Goal: Task Accomplishment & Management: Complete application form

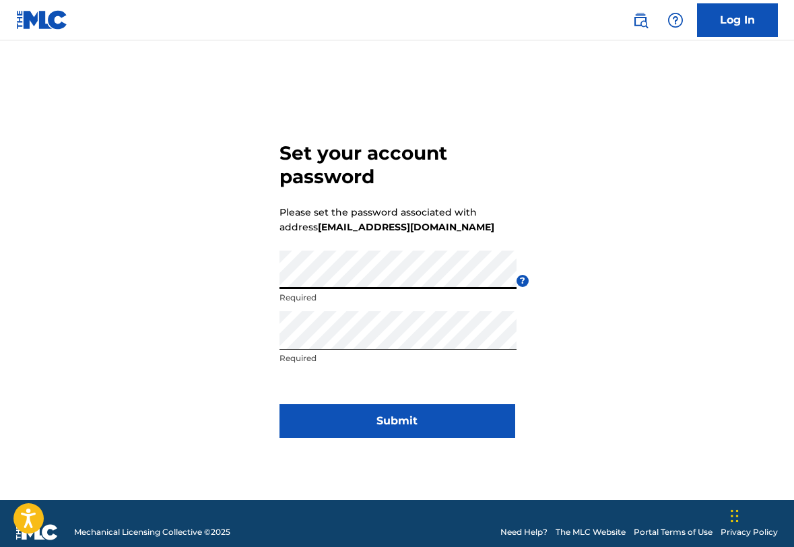
click at [395, 420] on button "Submit" at bounding box center [397, 421] width 236 height 34
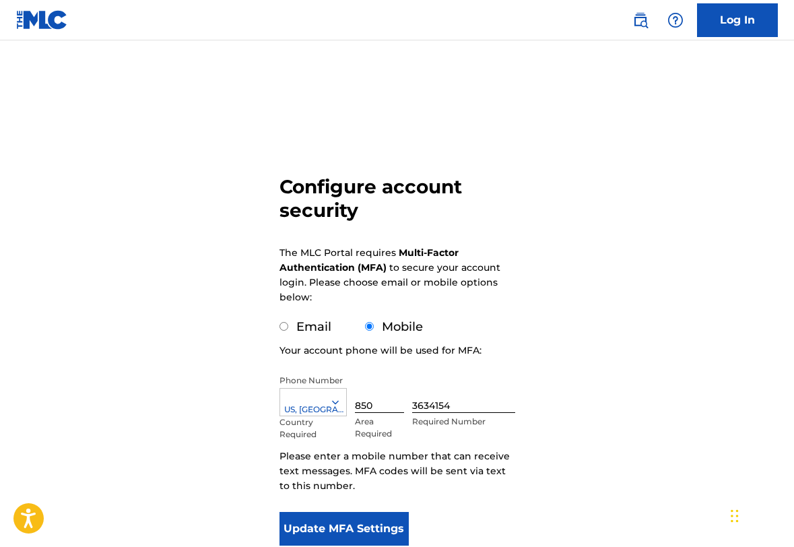
scroll to position [101, 0]
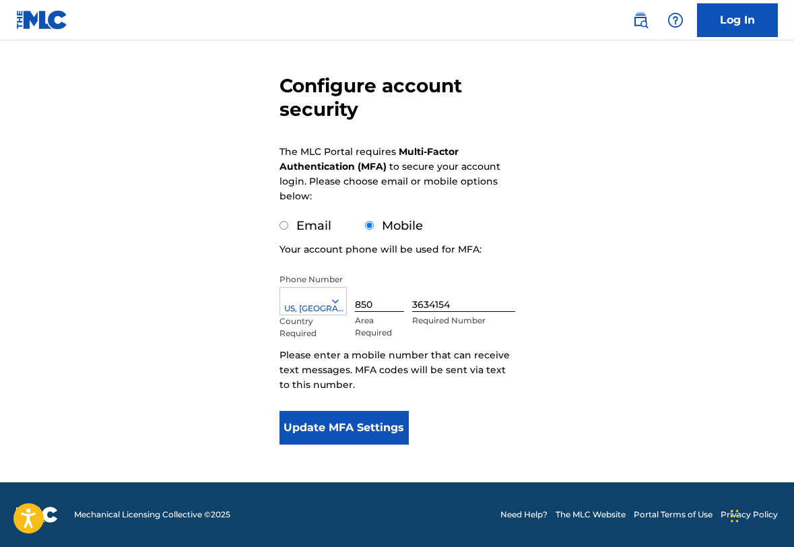
click at [366, 437] on button "Update MFA Settings" at bounding box center [344, 428] width 130 height 34
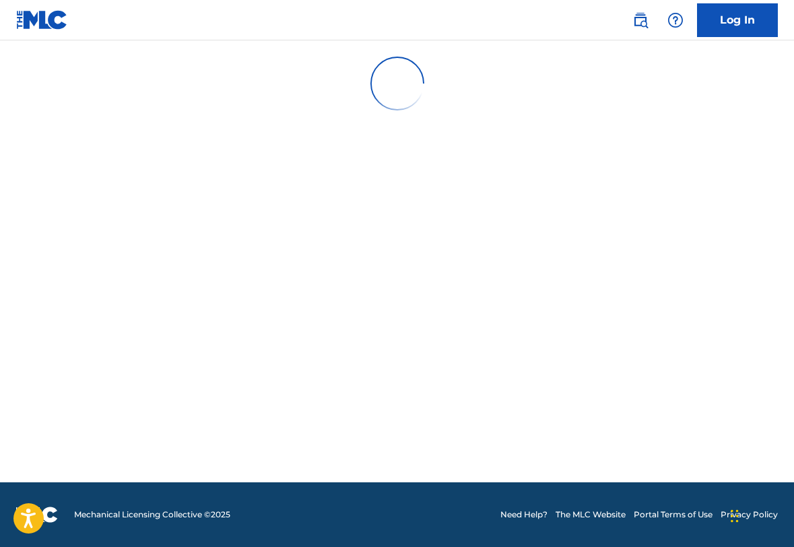
scroll to position [0, 0]
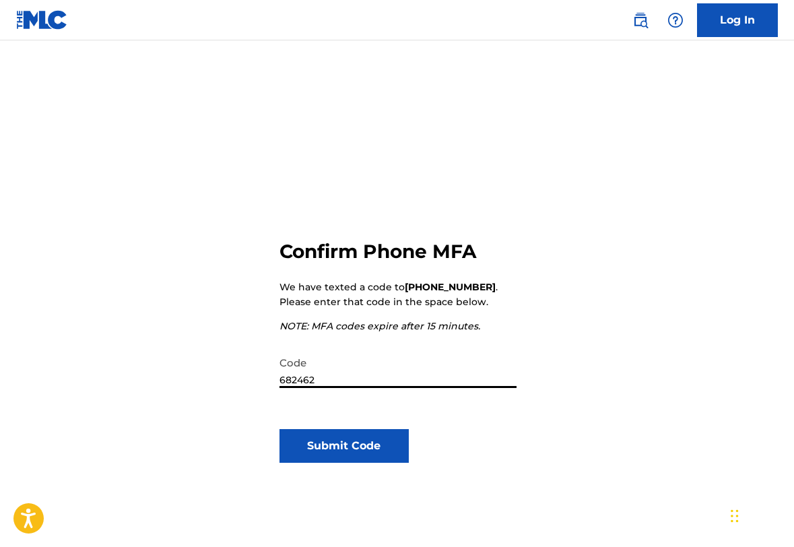
type input "682462"
click at [336, 443] on button "Submit Code" at bounding box center [344, 446] width 130 height 34
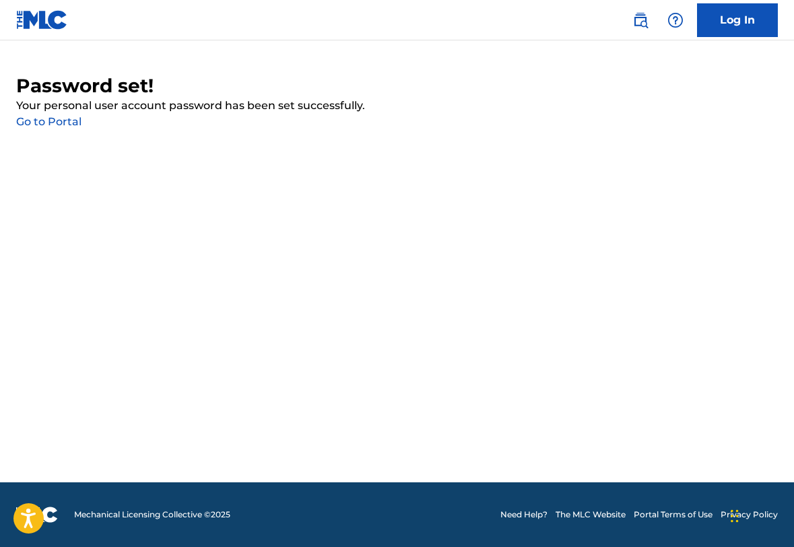
click at [32, 124] on link "Go to Portal" at bounding box center [48, 121] width 65 height 13
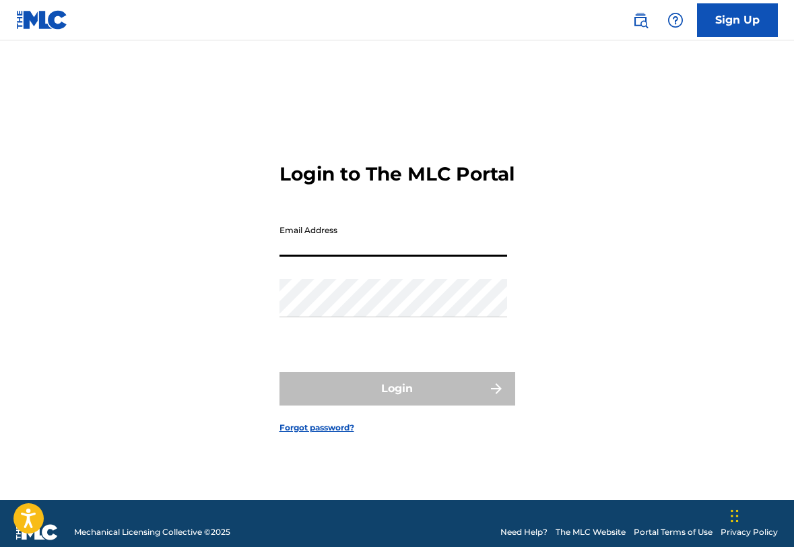
click at [334, 248] on input "Email Address" at bounding box center [393, 237] width 228 height 38
type input "[EMAIL_ADDRESS][DOMAIN_NAME]"
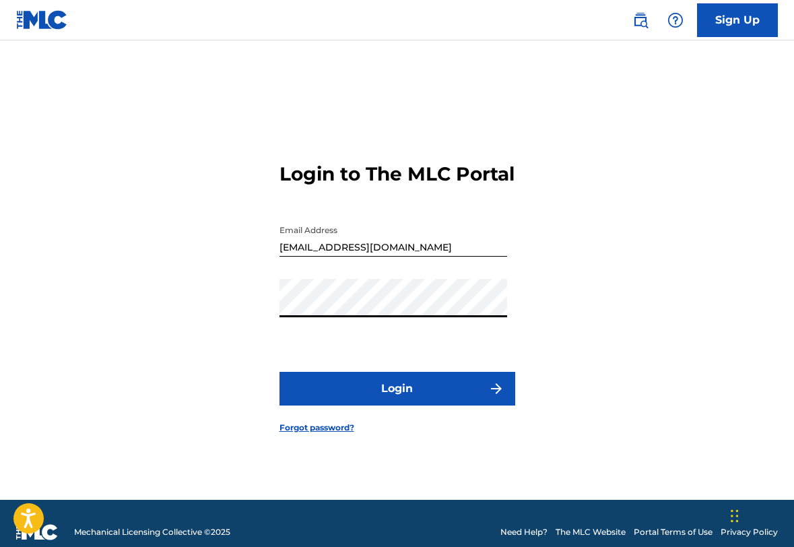
click at [399, 401] on button "Login" at bounding box center [397, 389] width 236 height 34
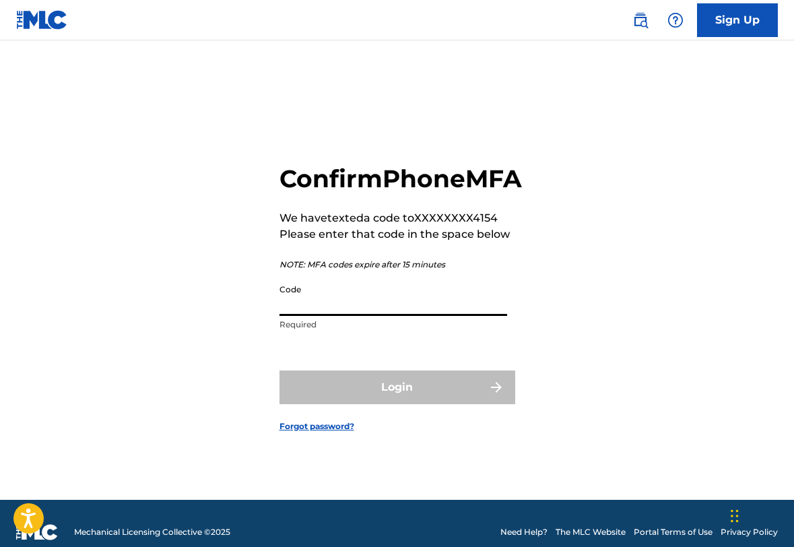
click at [376, 316] on input "Code" at bounding box center [393, 296] width 228 height 38
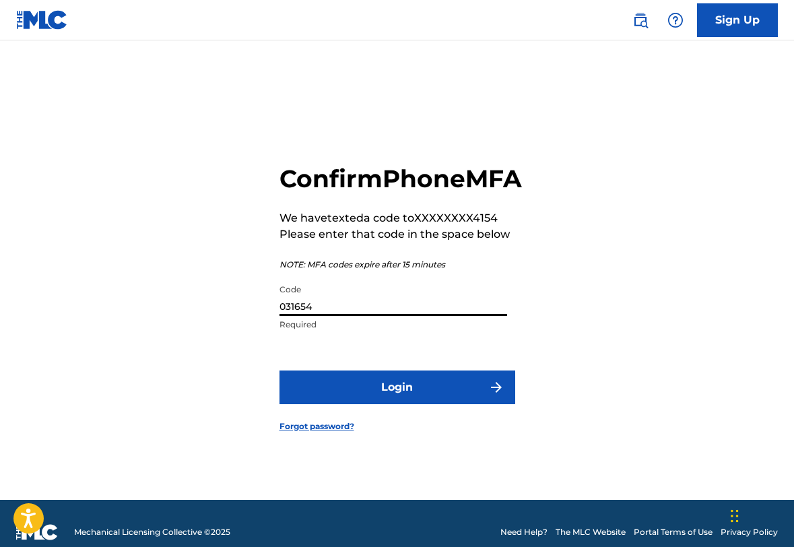
type input "031654"
click at [403, 403] on button "Login" at bounding box center [397, 387] width 236 height 34
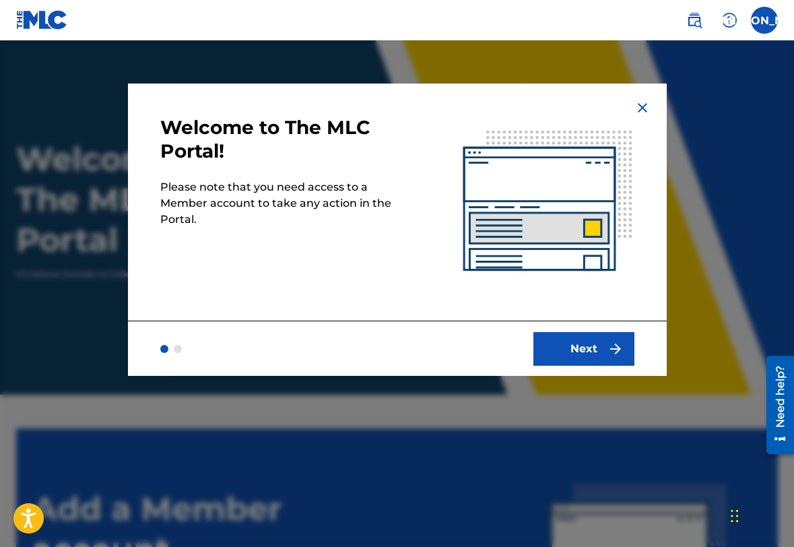
click at [590, 347] on button "Next" at bounding box center [583, 349] width 101 height 34
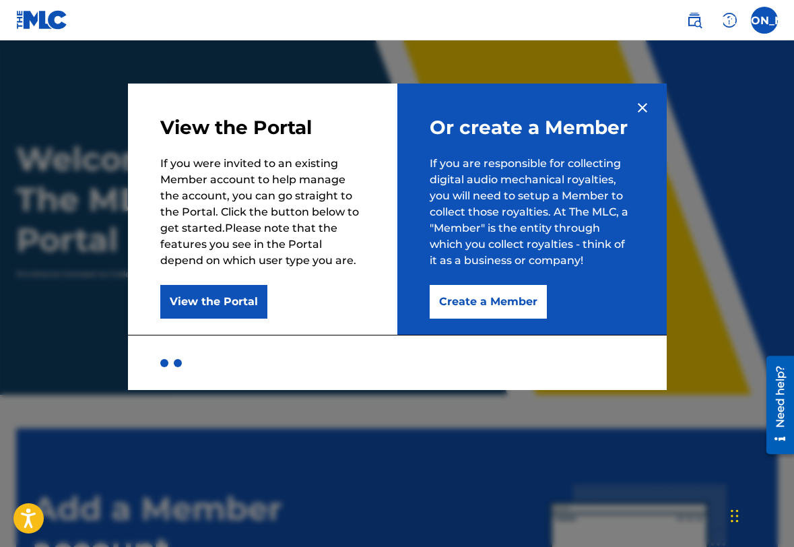
click at [507, 305] on button "Create a Member" at bounding box center [487, 302] width 117 height 34
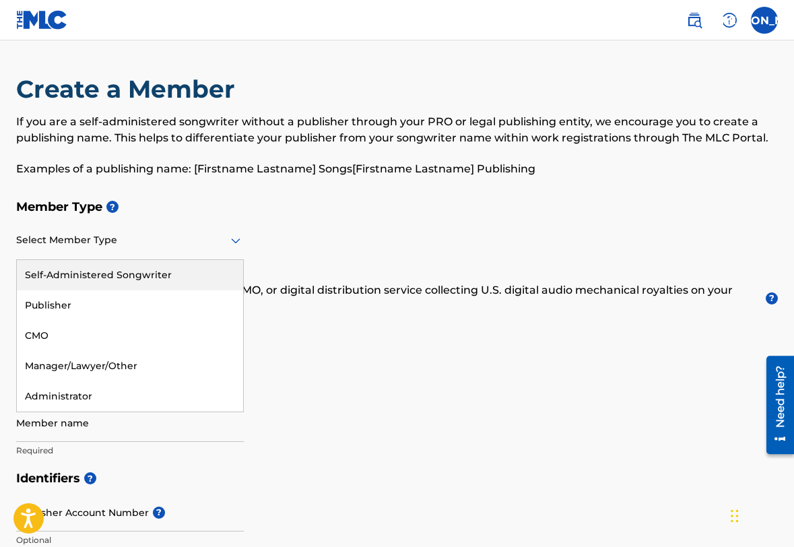
click at [237, 240] on icon at bounding box center [235, 240] width 9 height 5
click at [178, 276] on div "Self-Administered Songwriter" at bounding box center [130, 275] width 226 height 30
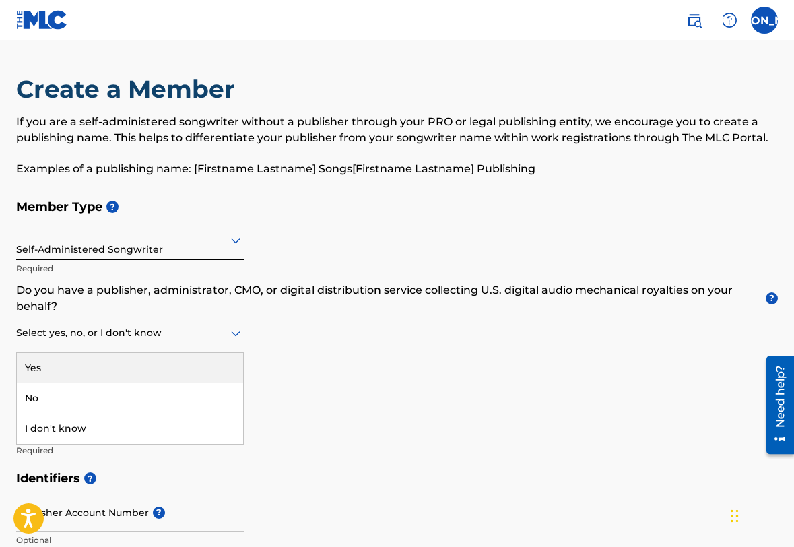
click at [234, 333] on icon at bounding box center [236, 333] width 16 height 16
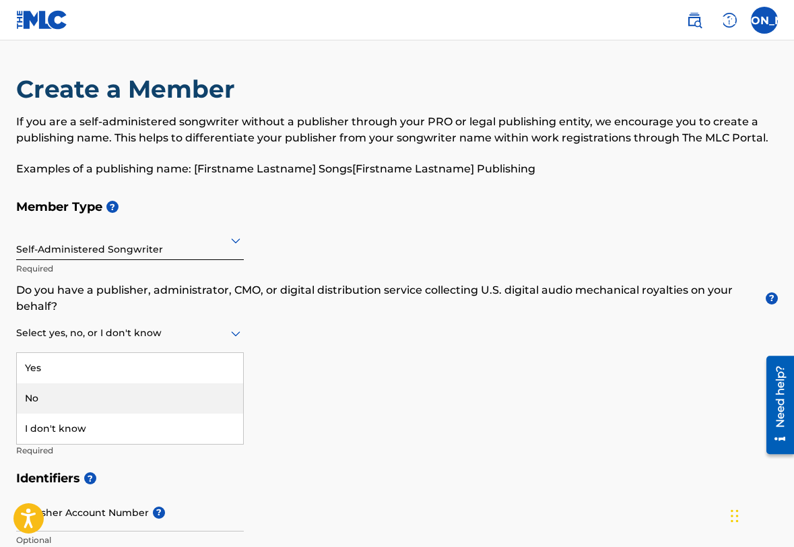
click at [236, 390] on div "No" at bounding box center [130, 398] width 226 height 30
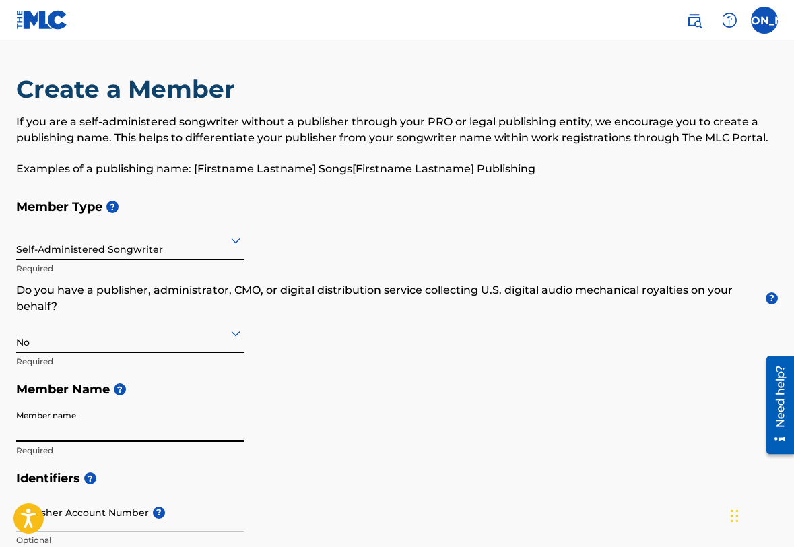
click at [209, 412] on input "Member name" at bounding box center [130, 422] width 228 height 38
type input "[PERSON_NAME]"
type input "[STREET_ADDRESS][PERSON_NAME]"
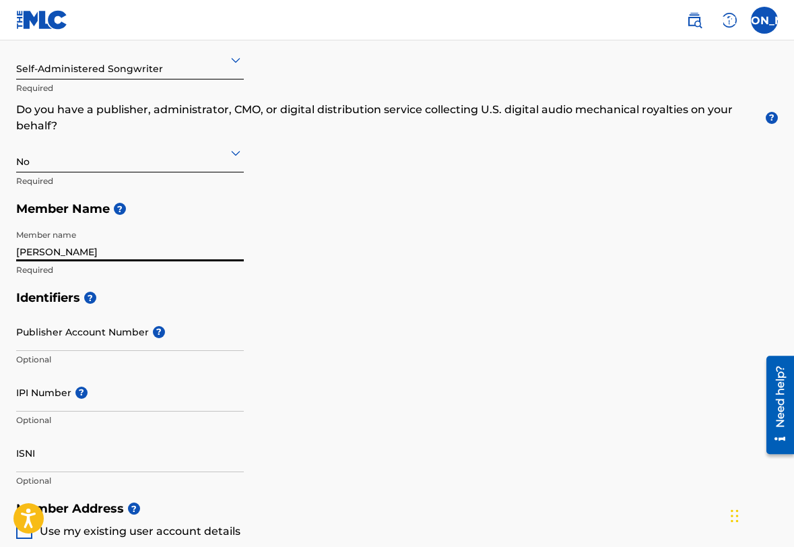
scroll to position [181, 0]
click at [103, 394] on input "IPI Number ?" at bounding box center [130, 391] width 228 height 38
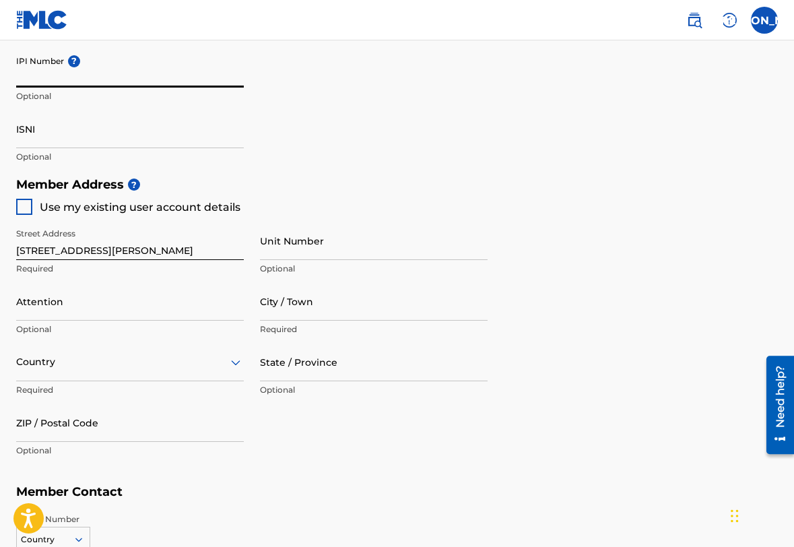
scroll to position [505, 0]
click at [25, 207] on div at bounding box center [24, 206] width 16 height 16
type input "Tallahassee"
type input "32309"
type input "850"
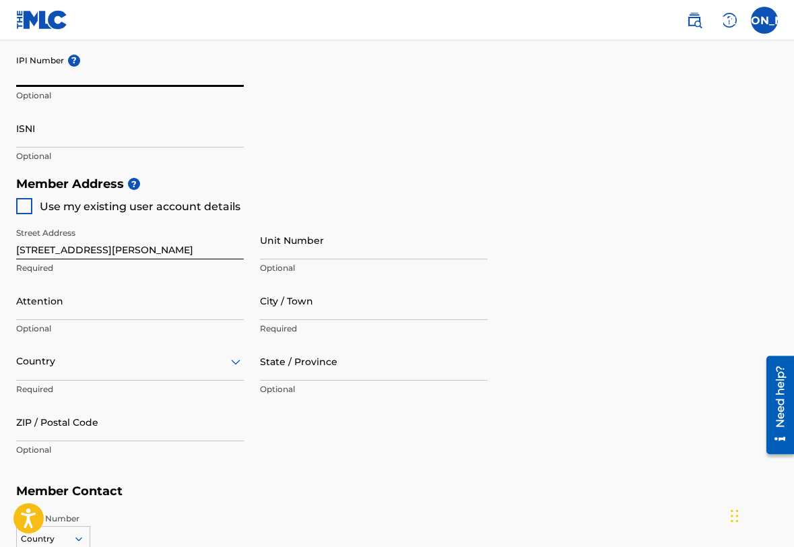
type input "3634154"
type input "[EMAIL_ADDRESS][DOMAIN_NAME]"
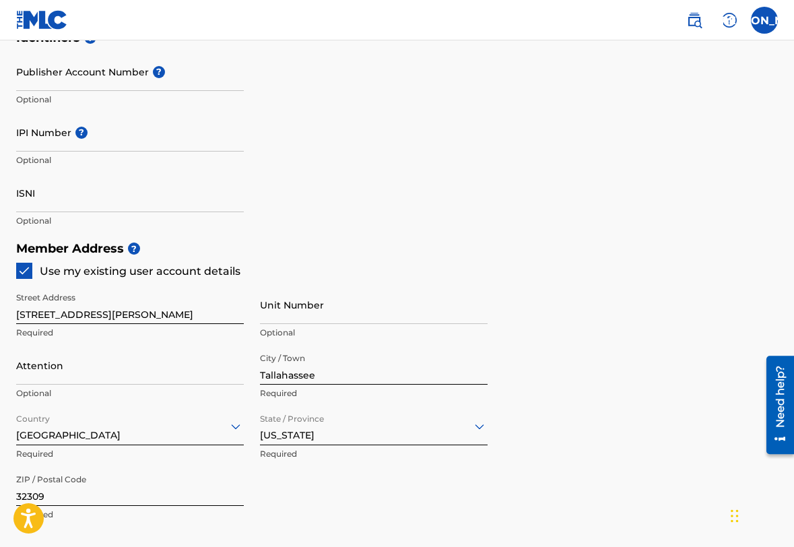
scroll to position [347, 0]
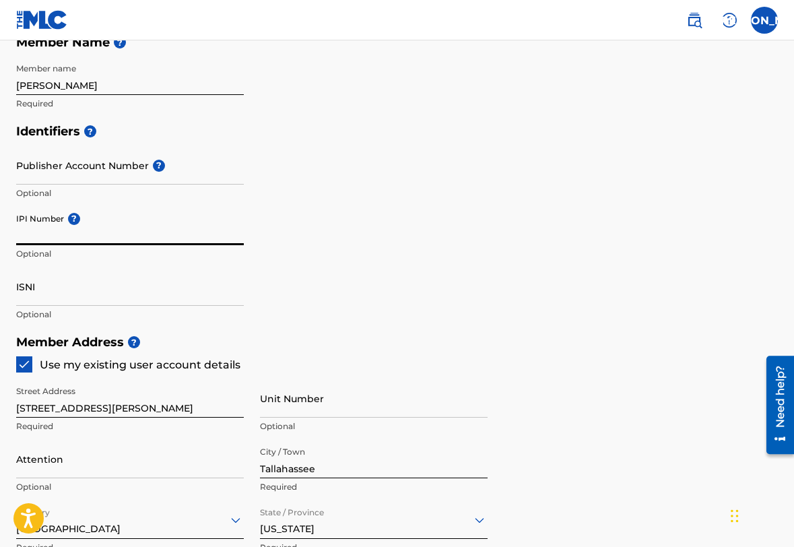
click at [102, 221] on input "IPI Number ?" at bounding box center [130, 226] width 228 height 38
paste input "00818164140"
type input "00818164140"
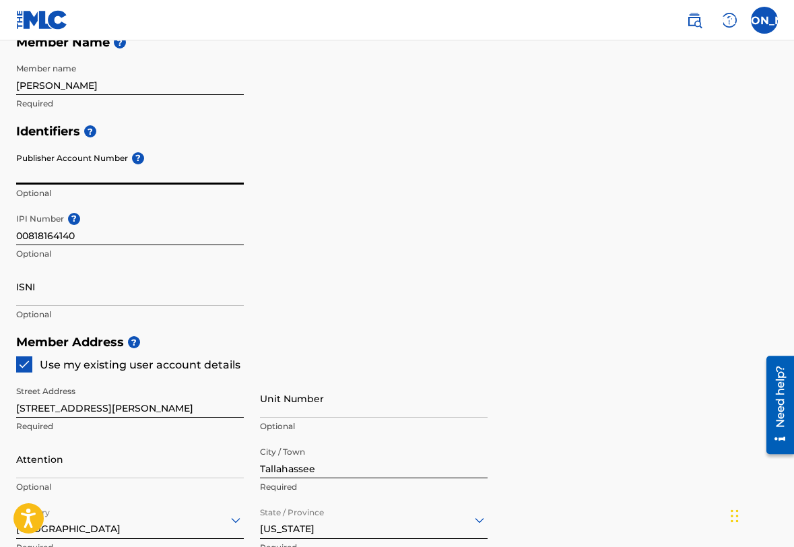
click at [111, 172] on input "Publisher Account Number ?" at bounding box center [130, 165] width 228 height 38
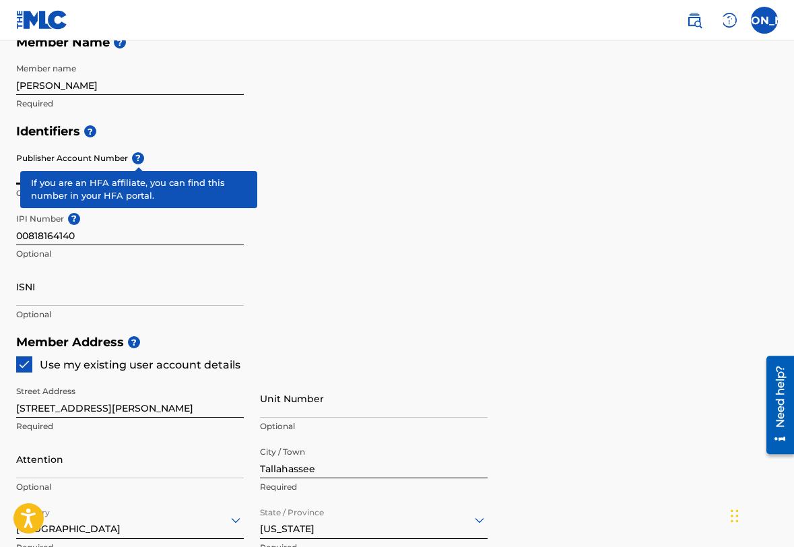
click at [139, 153] on div "Publisher Account Number ? Optional" at bounding box center [130, 176] width 228 height 61
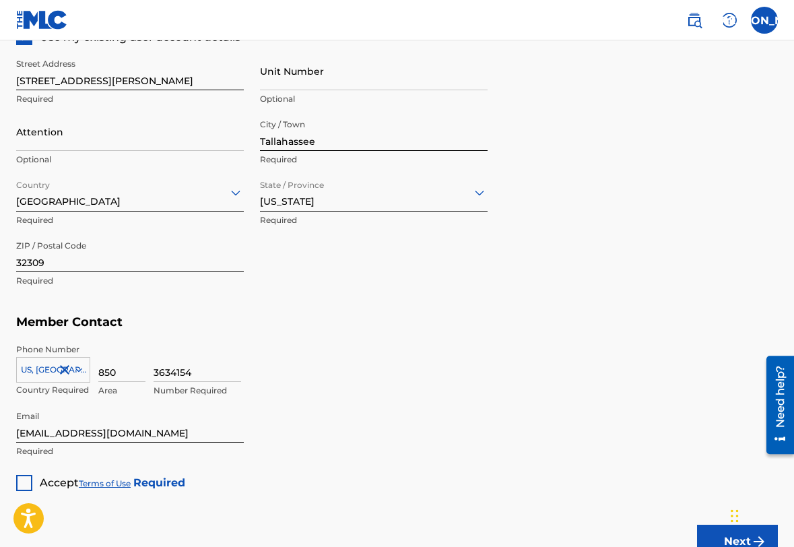
scroll to position [783, 0]
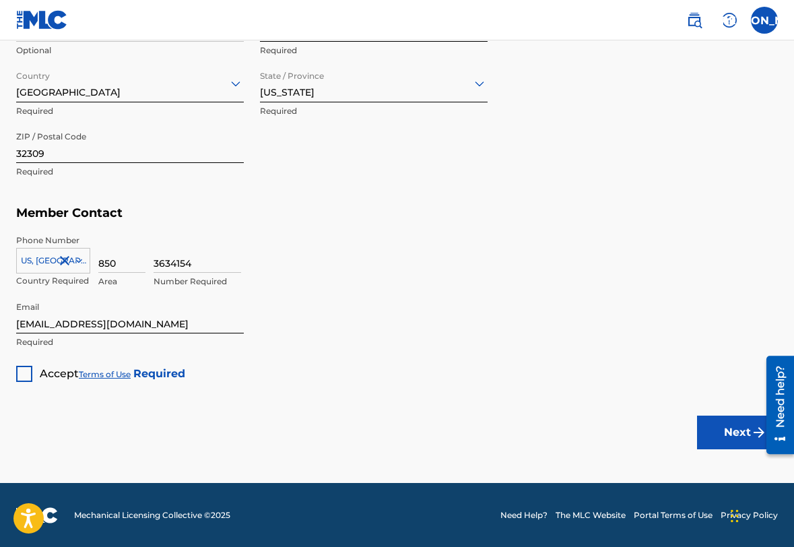
click at [20, 374] on div at bounding box center [24, 374] width 16 height 16
click at [724, 435] on button "Next" at bounding box center [737, 432] width 81 height 34
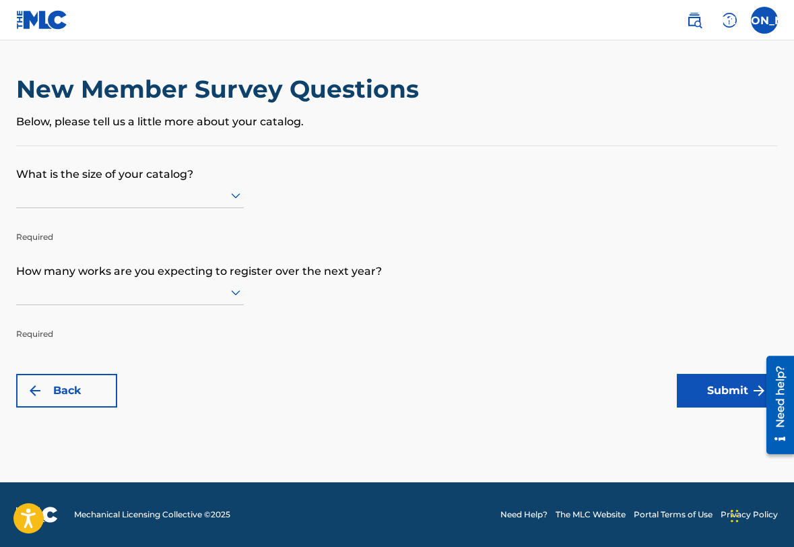
click at [236, 190] on icon at bounding box center [236, 195] width 16 height 16
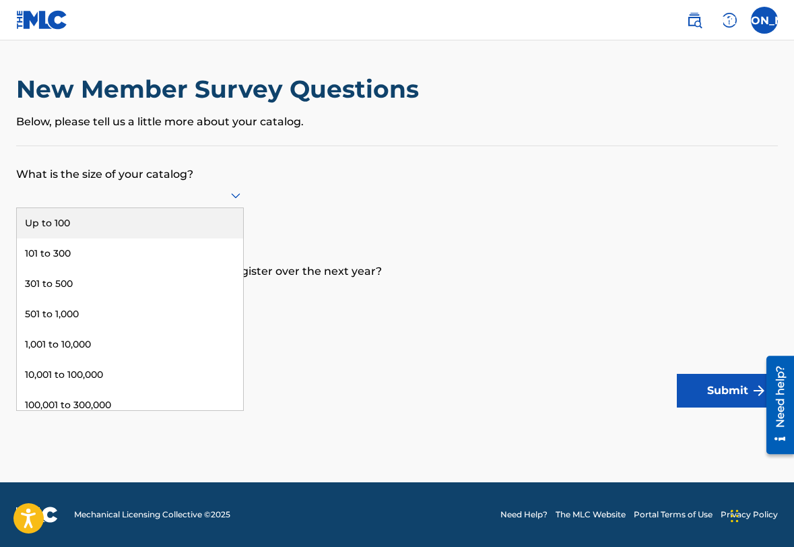
click at [226, 224] on div "Up to 100" at bounding box center [130, 223] width 226 height 30
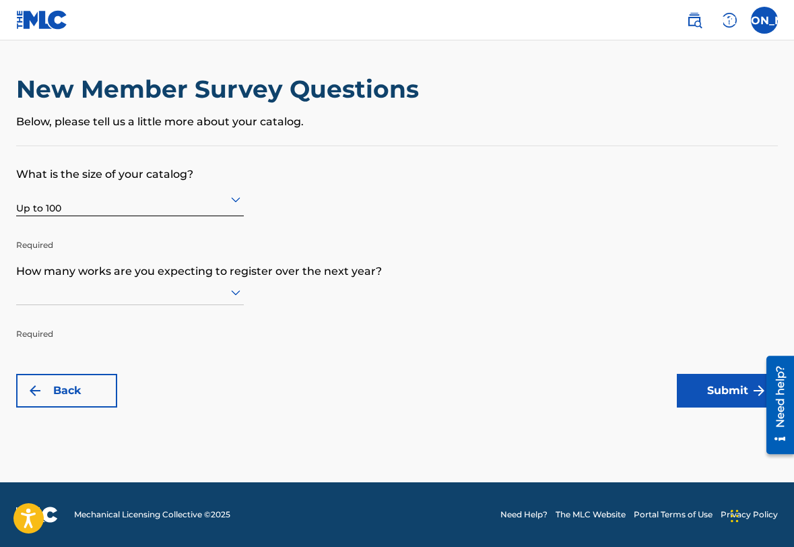
click at [236, 291] on icon at bounding box center [236, 292] width 16 height 16
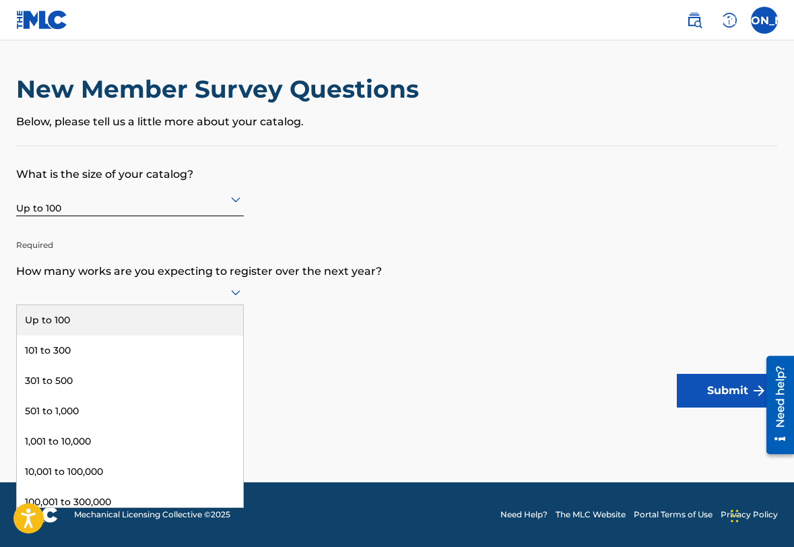
click at [207, 320] on div "Up to 100" at bounding box center [130, 320] width 226 height 30
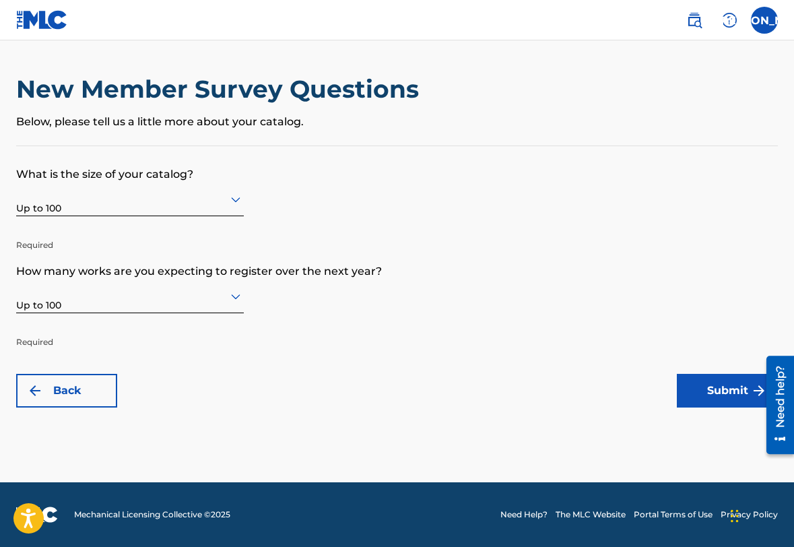
click at [710, 387] on button "Submit" at bounding box center [727, 391] width 101 height 34
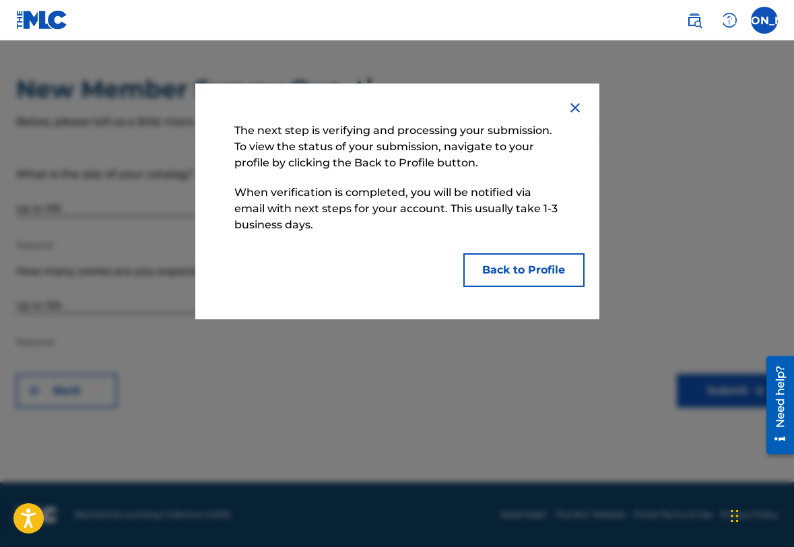
click at [551, 273] on button "Back to Profile" at bounding box center [523, 270] width 121 height 34
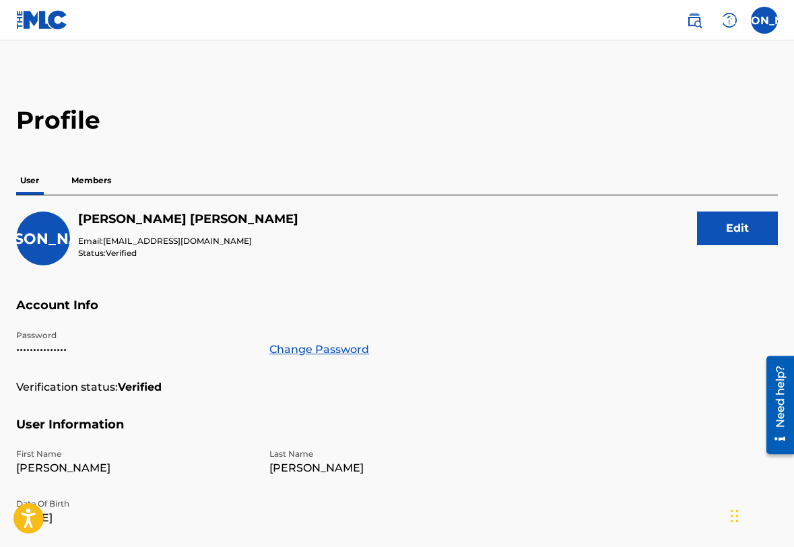
click at [765, 15] on label at bounding box center [764, 20] width 27 height 27
click at [764, 20] on input "[PERSON_NAME] [PERSON_NAME] [EMAIL_ADDRESS][DOMAIN_NAME] Notification Preferenc…" at bounding box center [764, 20] width 0 height 0
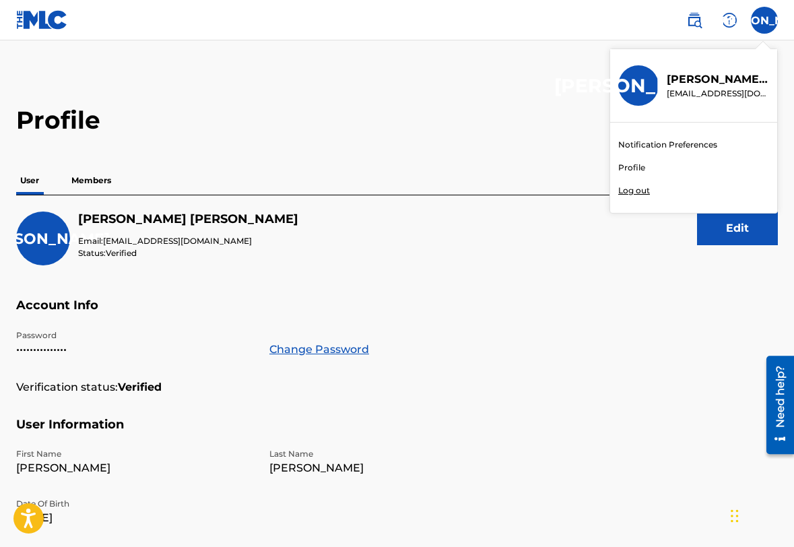
click at [630, 165] on link "Profile" at bounding box center [631, 168] width 27 height 12
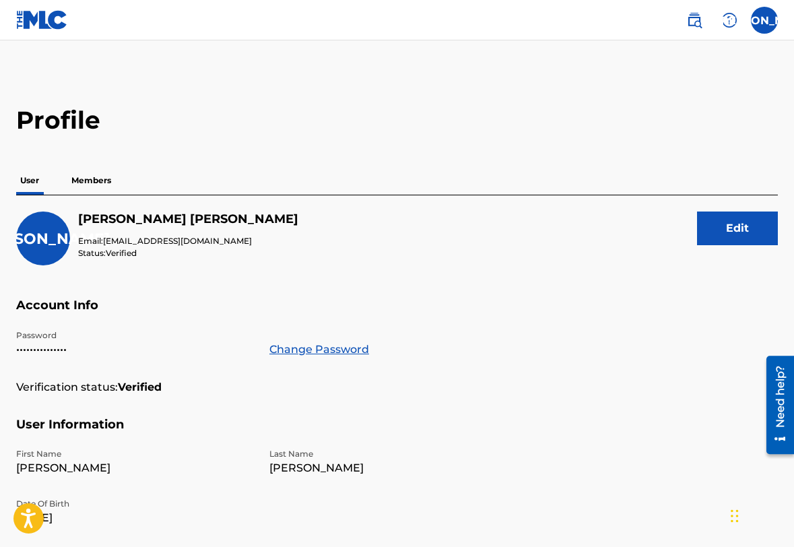
click at [94, 179] on p "Members" at bounding box center [91, 180] width 48 height 28
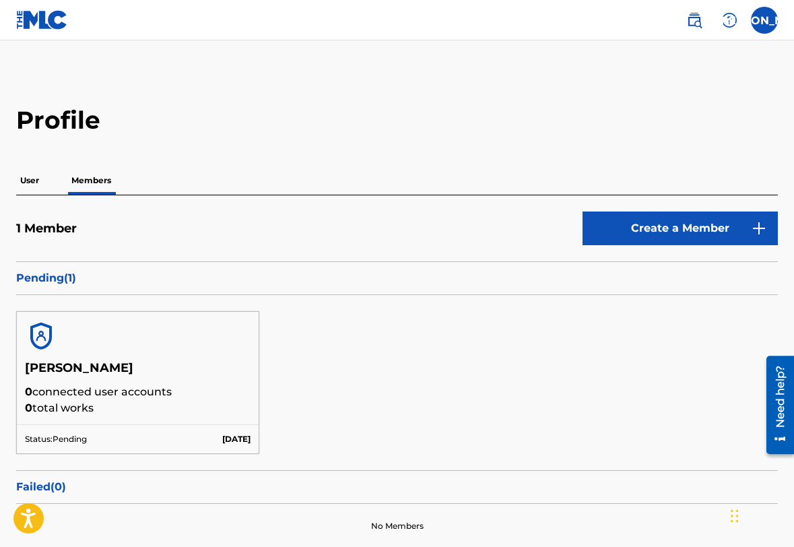
click at [27, 176] on p "User" at bounding box center [29, 180] width 27 height 28
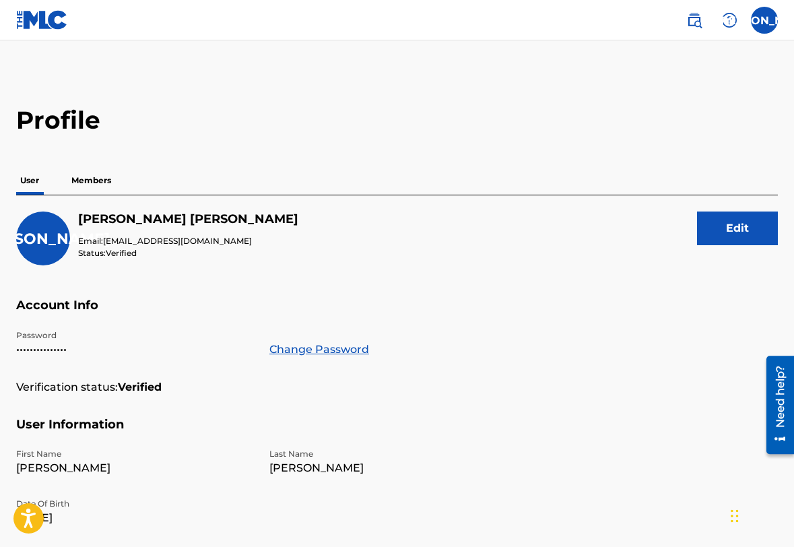
click at [694, 20] on img at bounding box center [694, 20] width 16 height 16
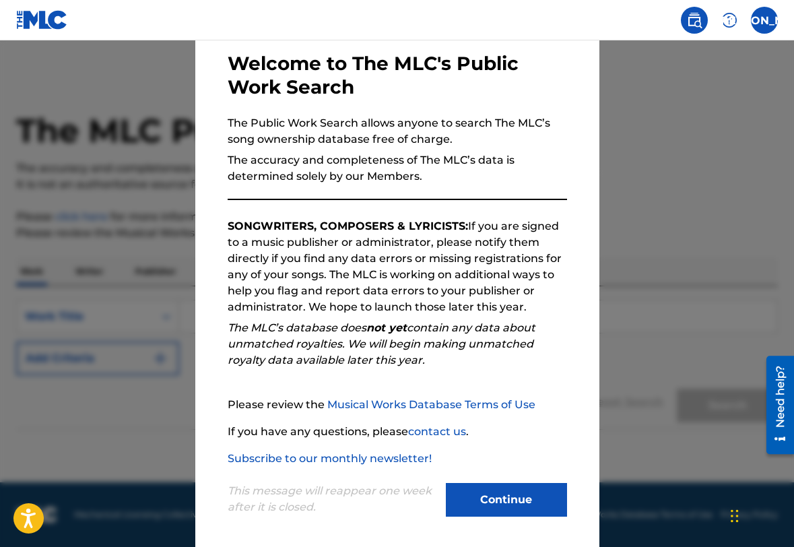
scroll to position [69, 0]
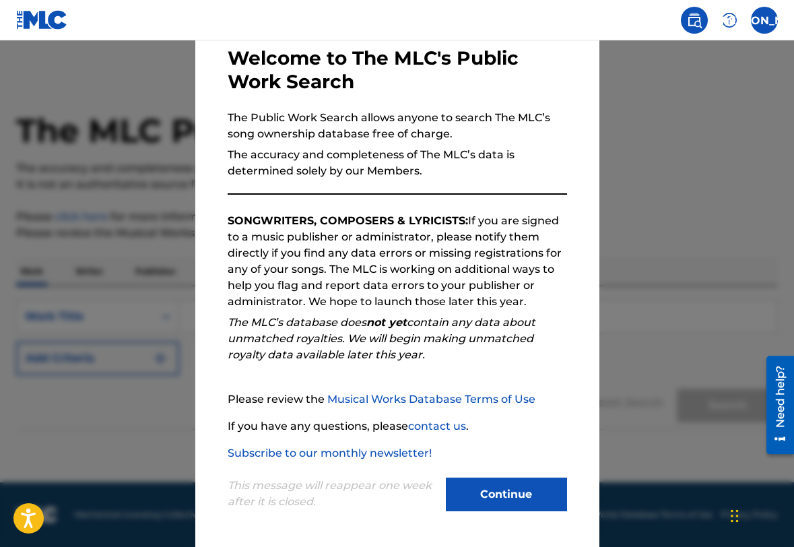
click at [477, 497] on button "Continue" at bounding box center [506, 494] width 121 height 34
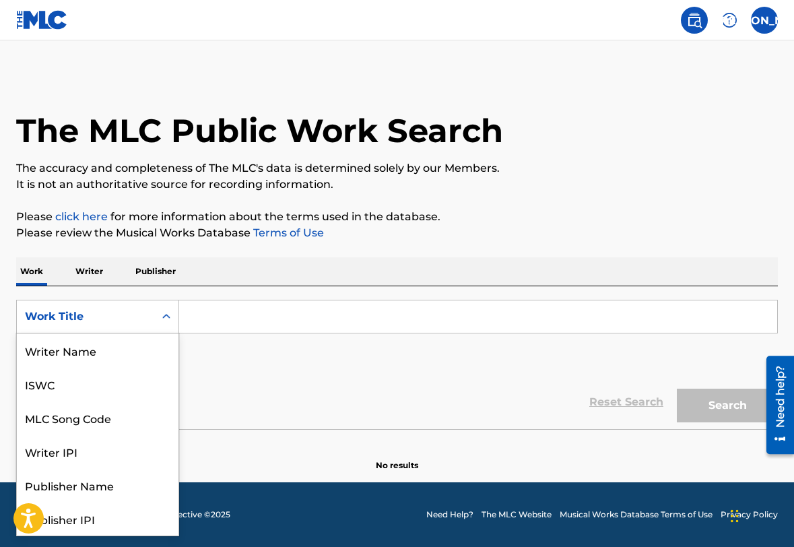
click at [167, 319] on icon "Search Form" at bounding box center [166, 316] width 13 height 13
click at [96, 273] on p "Writer" at bounding box center [89, 271] width 36 height 28
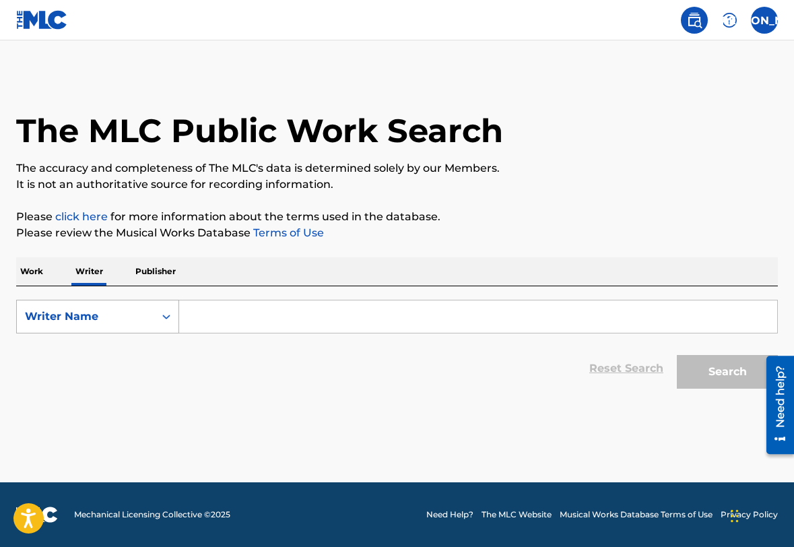
click at [168, 318] on icon "Search Form" at bounding box center [166, 316] width 13 height 13
click at [154, 377] on div "Writer Name" at bounding box center [98, 384] width 162 height 34
click at [234, 319] on input "Search Form" at bounding box center [478, 316] width 598 height 32
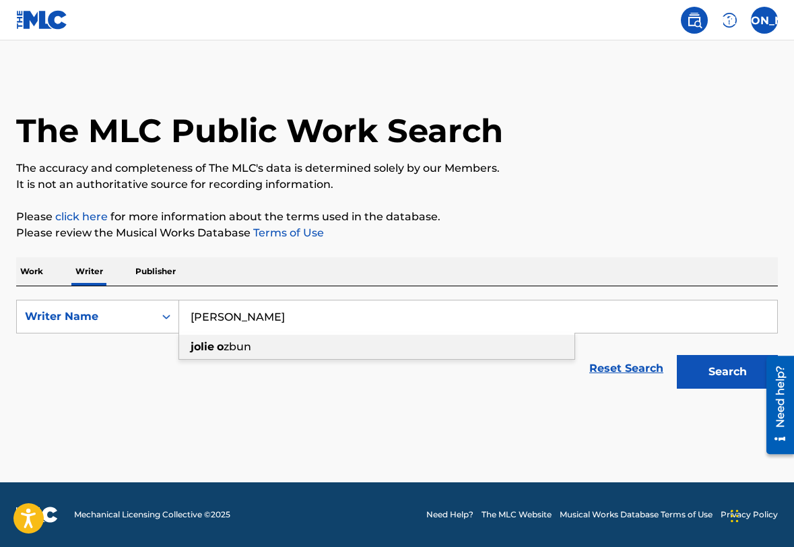
click at [226, 350] on span "zbun" at bounding box center [237, 346] width 28 height 13
type input "jolie [PERSON_NAME]"
click at [707, 369] on button "Search" at bounding box center [727, 372] width 101 height 34
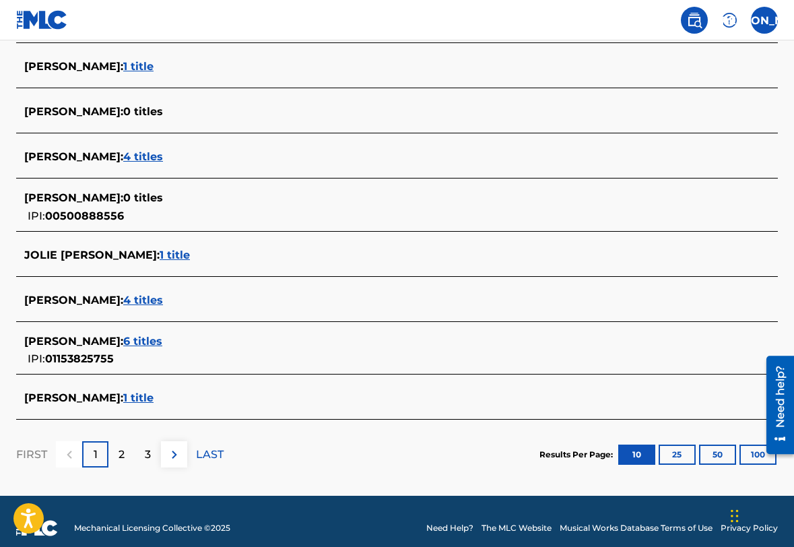
scroll to position [465, 0]
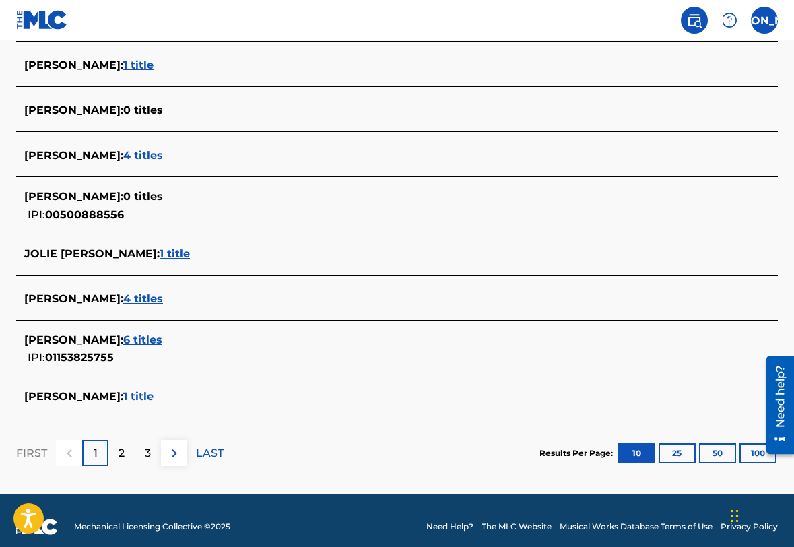
click at [160, 254] on span "1 title" at bounding box center [175, 253] width 30 height 13
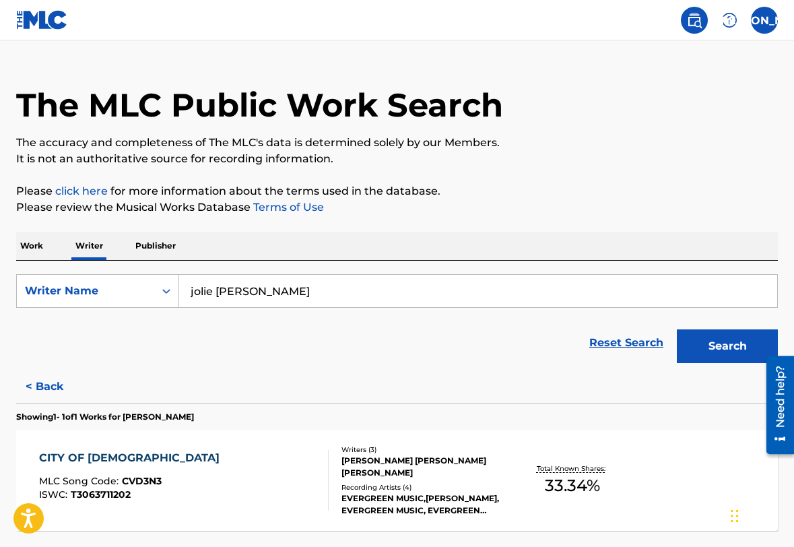
scroll to position [0, 0]
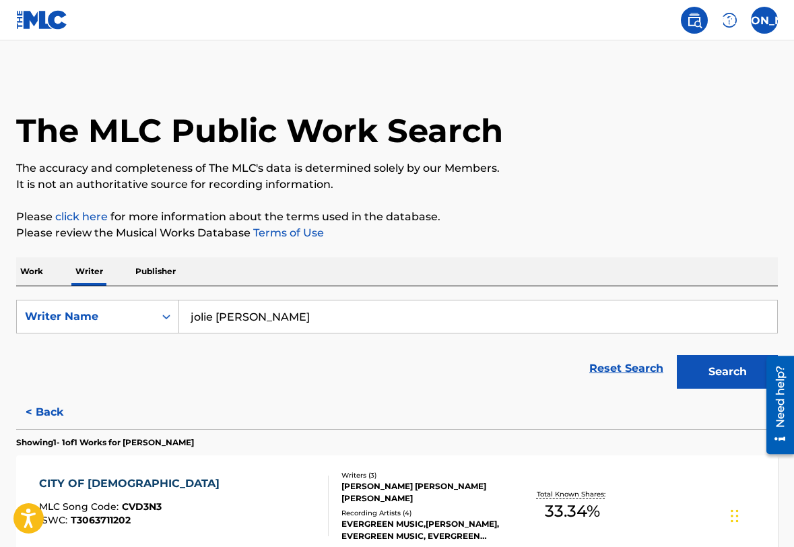
click at [34, 274] on p "Work" at bounding box center [31, 271] width 31 height 28
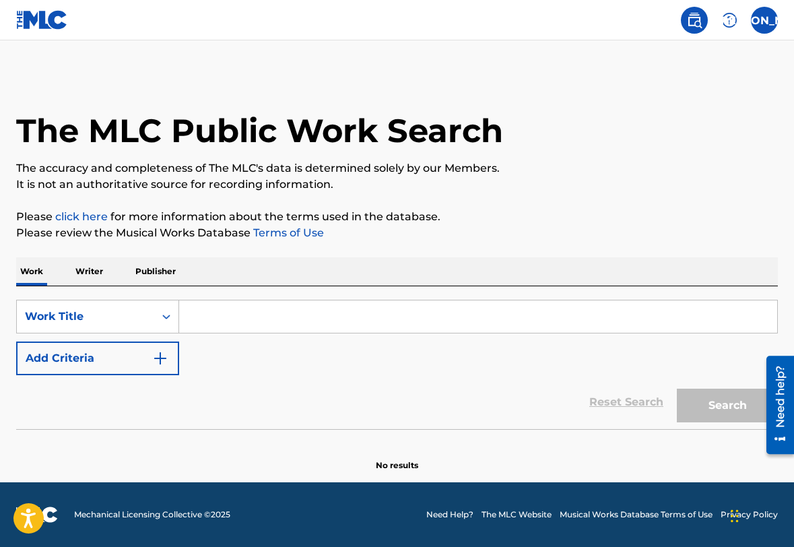
click at [201, 314] on input "Search Form" at bounding box center [478, 316] width 598 height 32
type input "h"
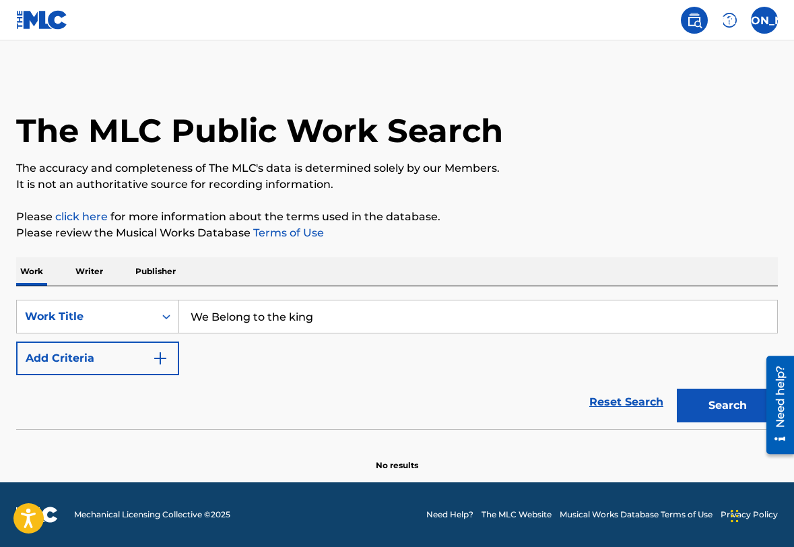
click at [677, 388] on button "Search" at bounding box center [727, 405] width 101 height 34
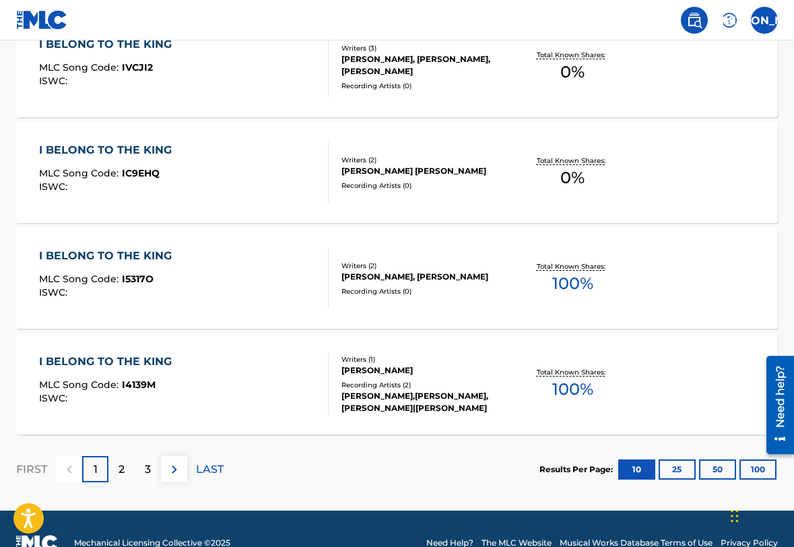
scroll to position [1101, 0]
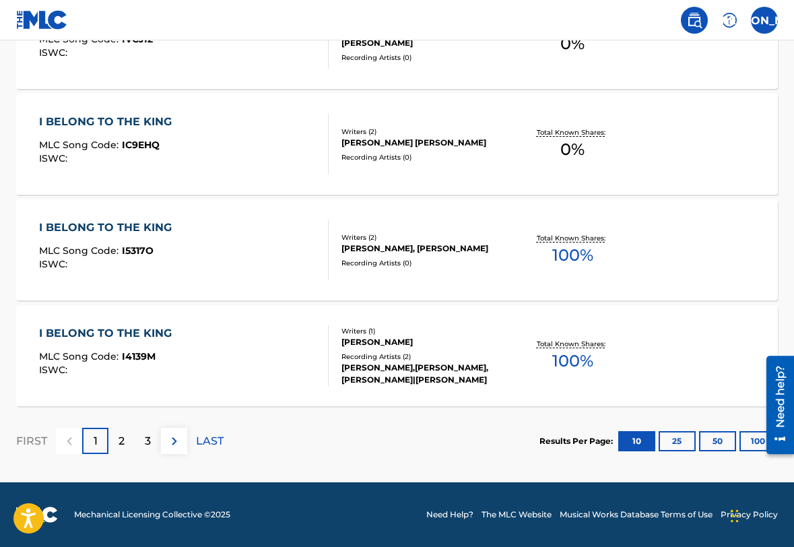
click at [120, 444] on p "2" at bounding box center [121, 441] width 6 height 16
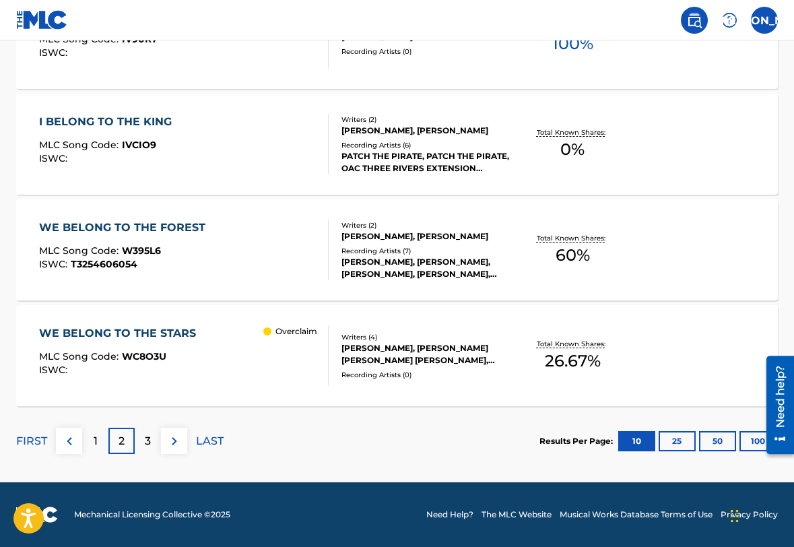
click at [143, 440] on div "3" at bounding box center [148, 440] width 26 height 26
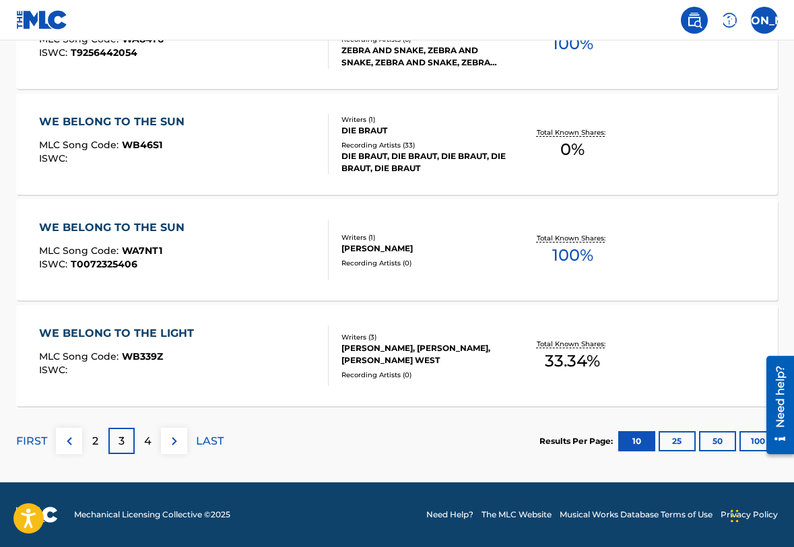
click at [155, 444] on div "4" at bounding box center [148, 440] width 26 height 26
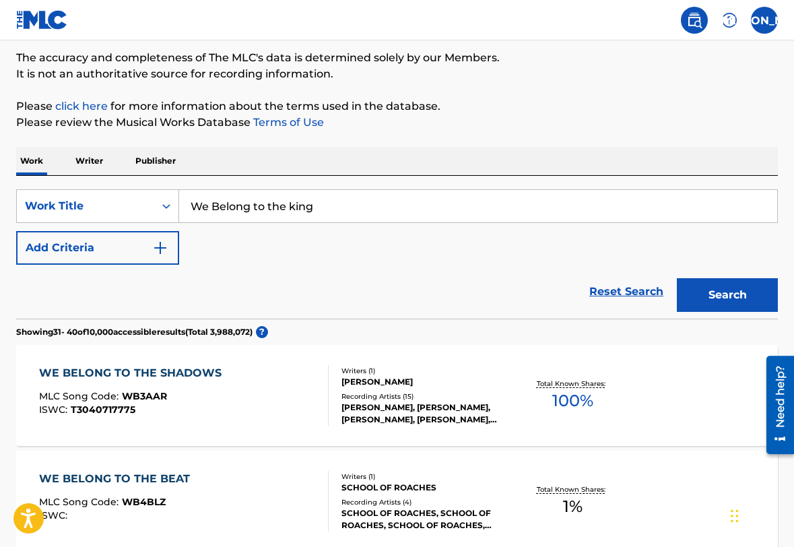
scroll to position [110, 0]
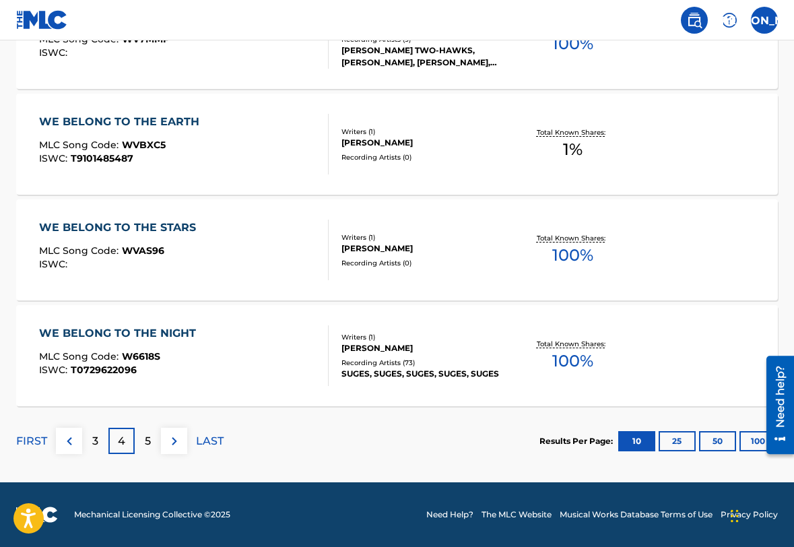
click at [151, 445] on div "5" at bounding box center [148, 440] width 26 height 26
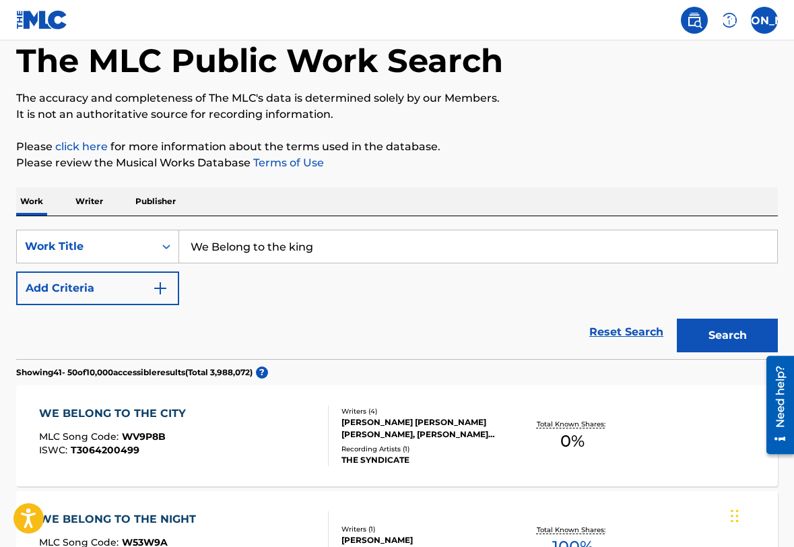
scroll to position [0, 0]
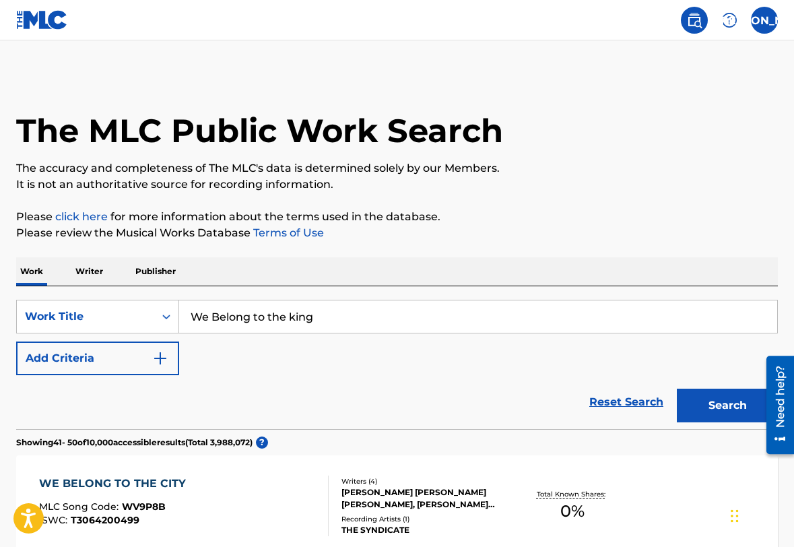
drag, startPoint x: 318, startPoint y: 320, endPoint x: 185, endPoint y: 314, distance: 132.7
click at [185, 314] on input "We Belong to the king" at bounding box center [478, 316] width 598 height 32
type input "h"
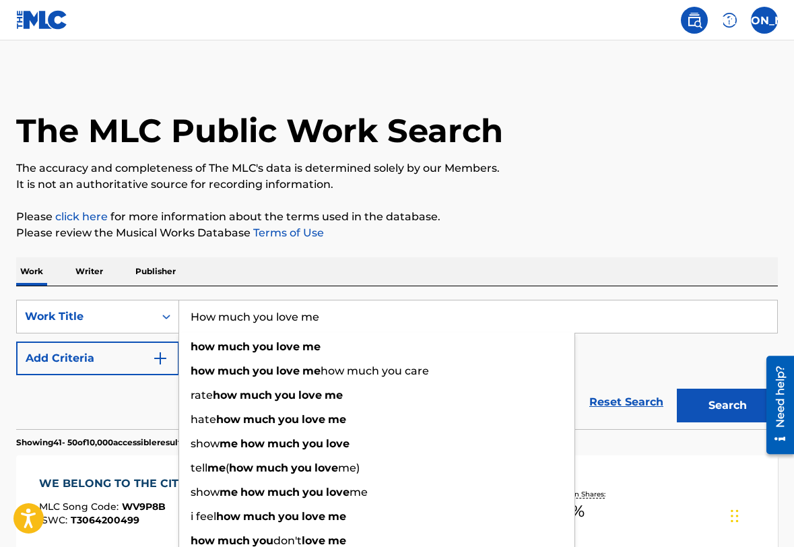
type input "How much you love me"
click at [677, 388] on button "Search" at bounding box center [727, 405] width 101 height 34
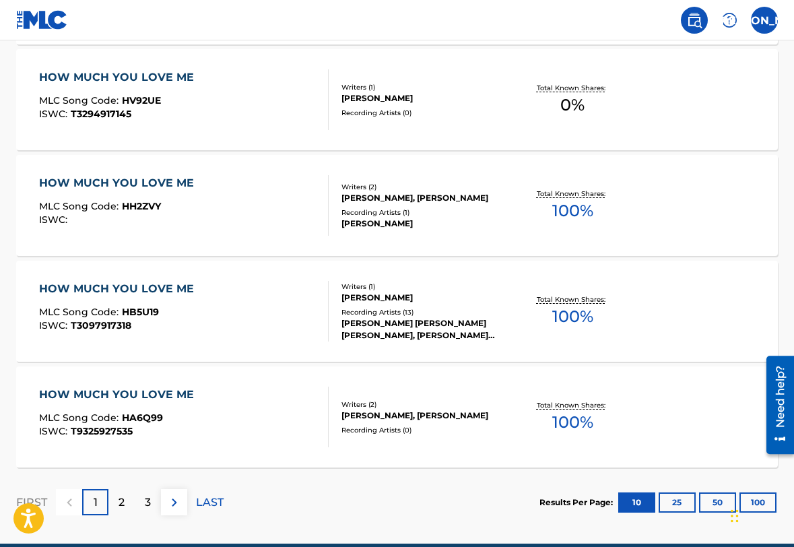
scroll to position [1055, 0]
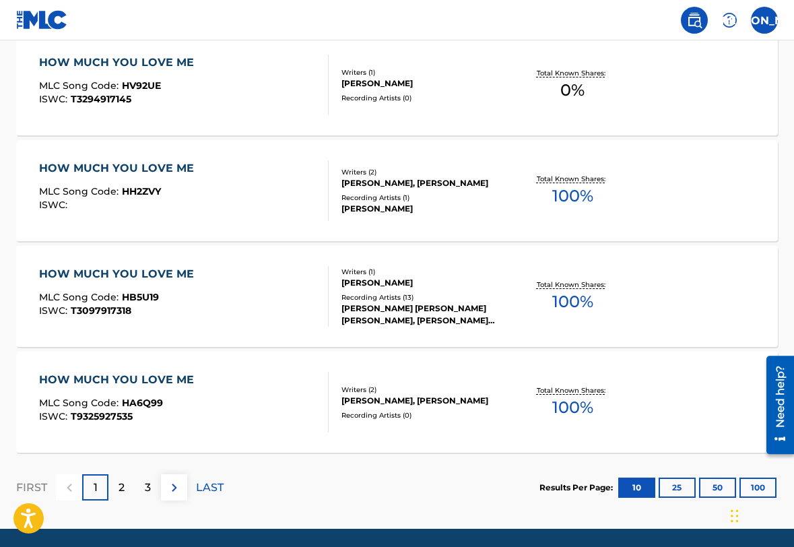
click at [125, 491] on div "2" at bounding box center [121, 487] width 26 height 26
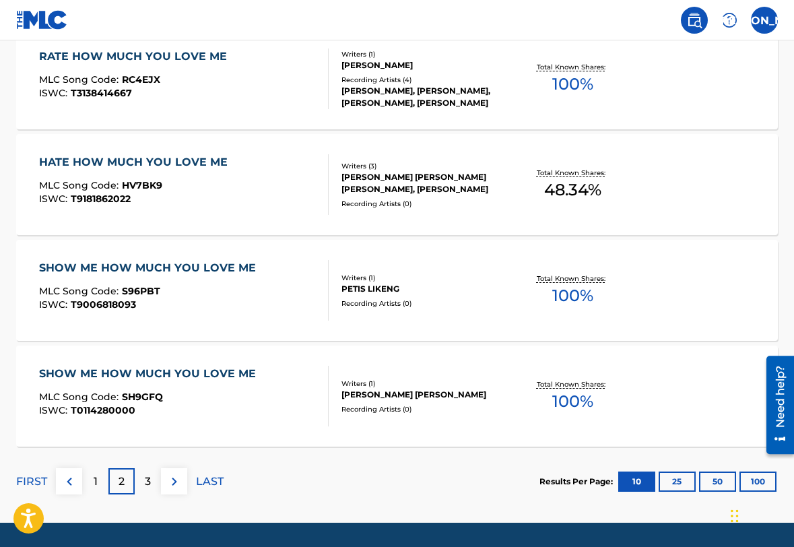
scroll to position [1101, 0]
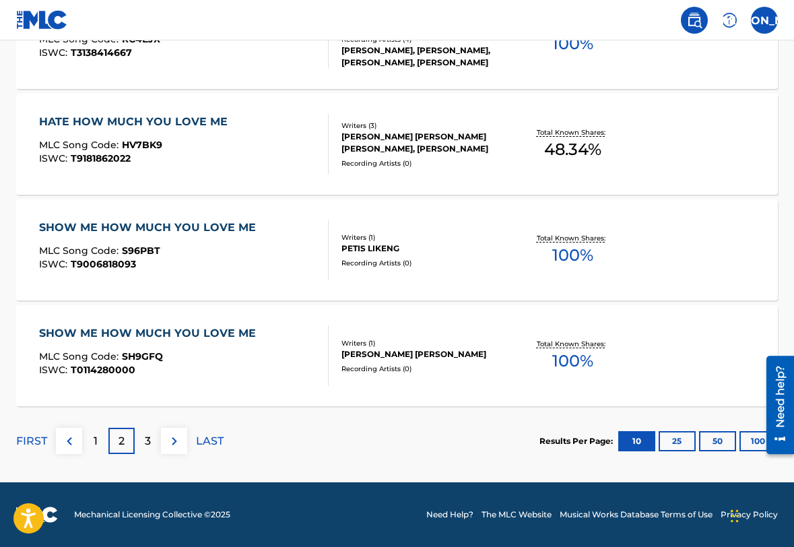
click at [148, 437] on p "3" at bounding box center [148, 441] width 6 height 16
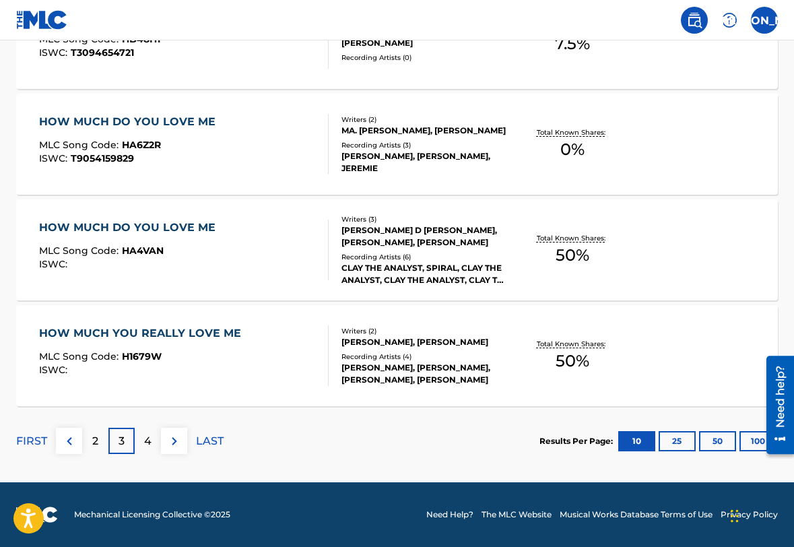
click at [147, 442] on p "4" at bounding box center [147, 441] width 7 height 16
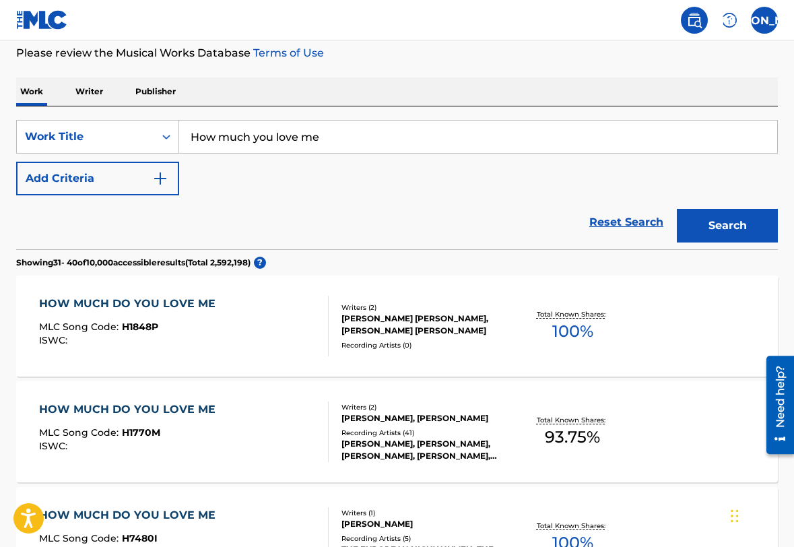
scroll to position [176, 0]
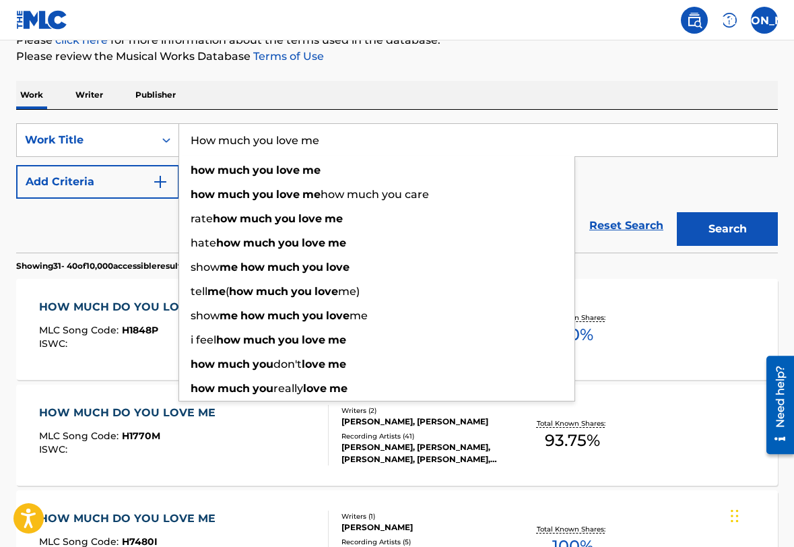
drag, startPoint x: 331, startPoint y: 141, endPoint x: 182, endPoint y: 145, distance: 148.1
click at [182, 145] on input "How much you love me" at bounding box center [478, 140] width 598 height 32
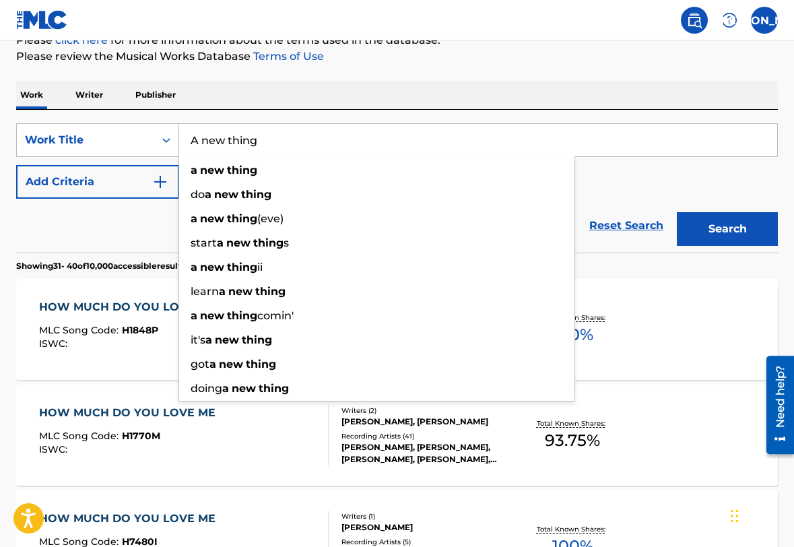
type input "A new thing"
click at [677, 212] on button "Search" at bounding box center [727, 229] width 101 height 34
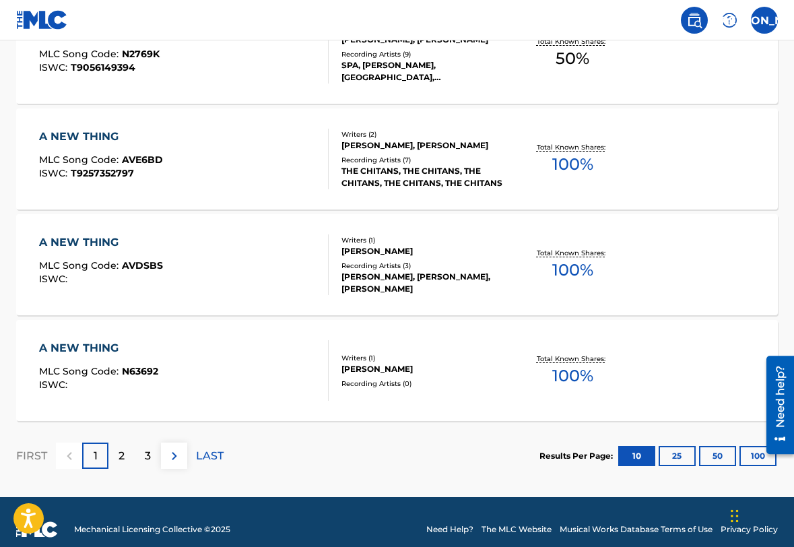
scroll to position [1101, 0]
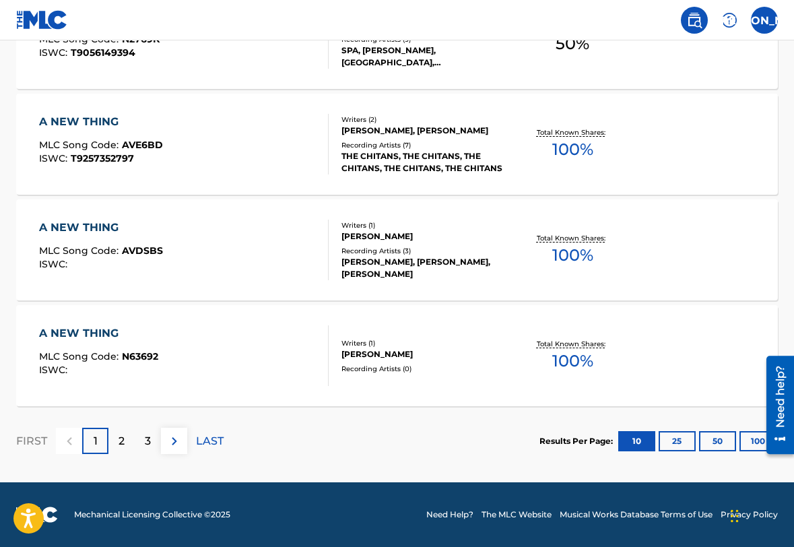
click at [123, 449] on div "2" at bounding box center [121, 440] width 26 height 26
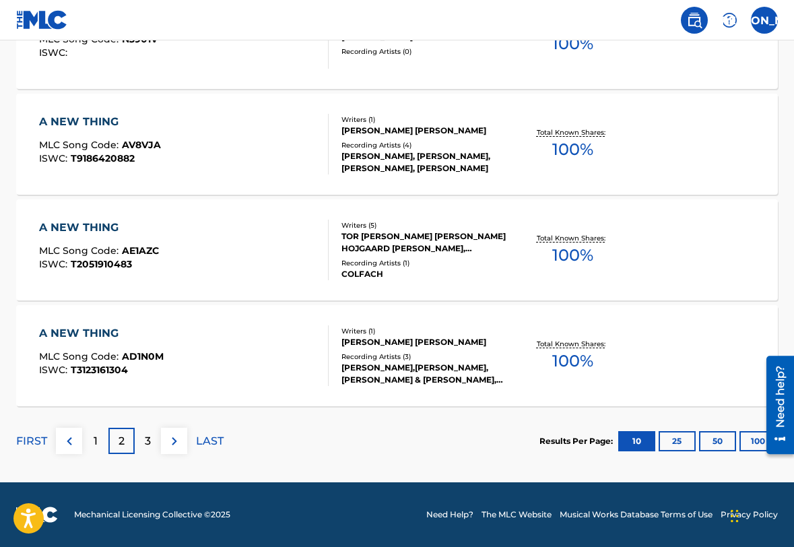
click at [146, 441] on p "3" at bounding box center [148, 441] width 6 height 16
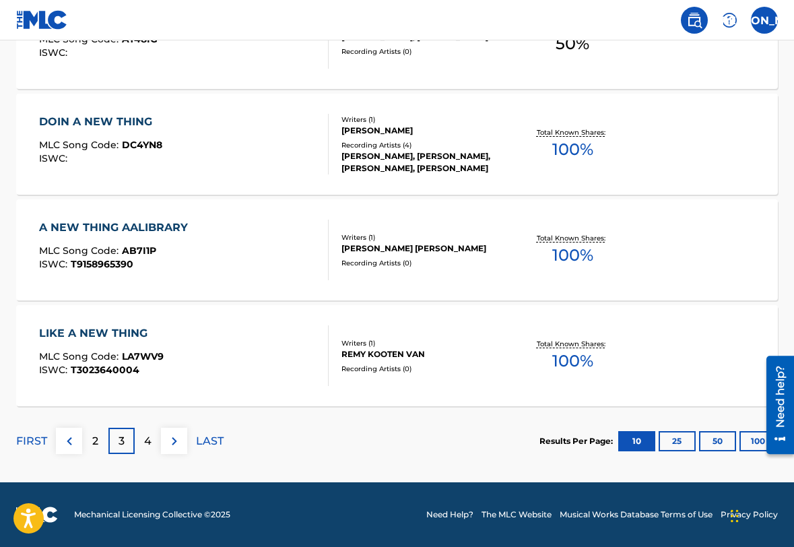
click at [151, 438] on div "4" at bounding box center [148, 440] width 26 height 26
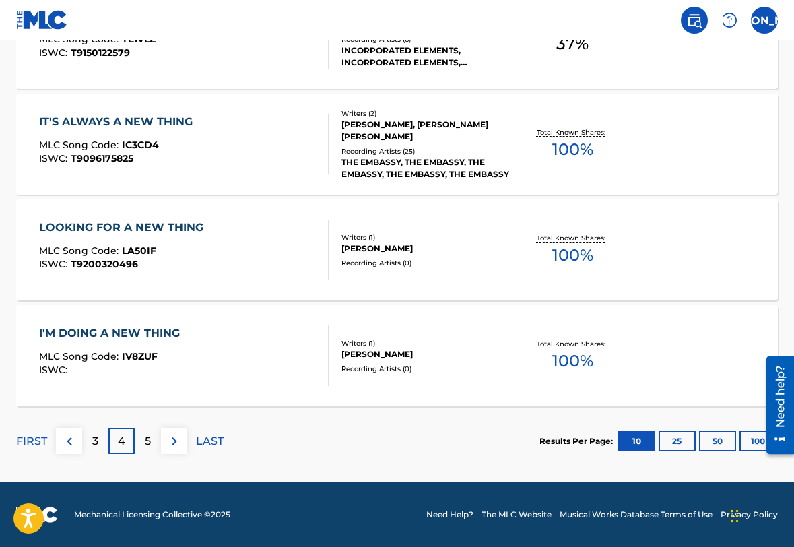
click at [149, 433] on p "5" at bounding box center [148, 441] width 6 height 16
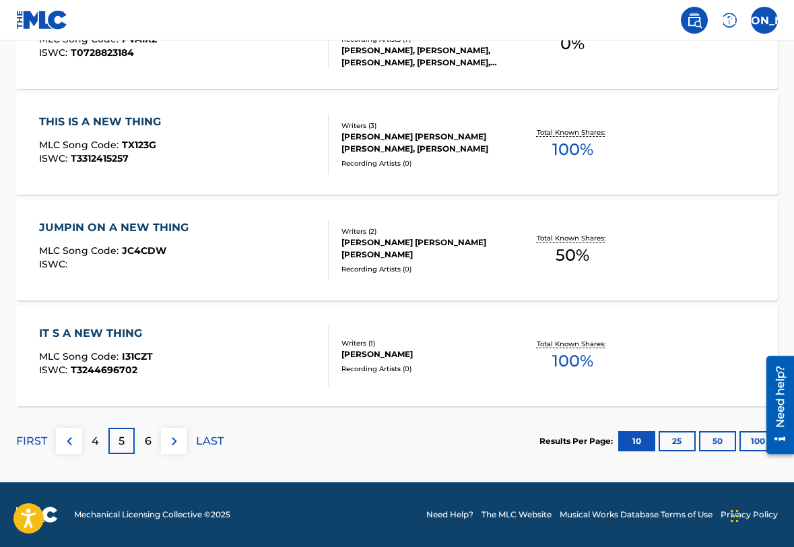
click at [147, 444] on p "6" at bounding box center [148, 441] width 7 height 16
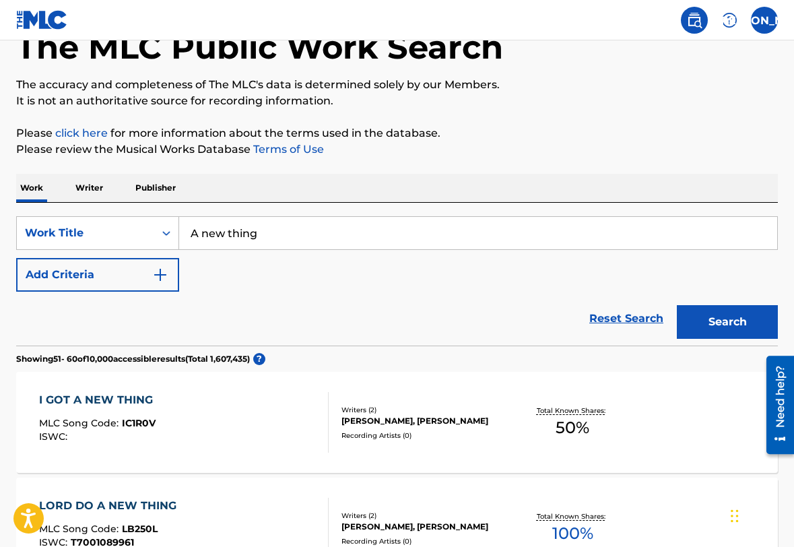
scroll to position [70, 0]
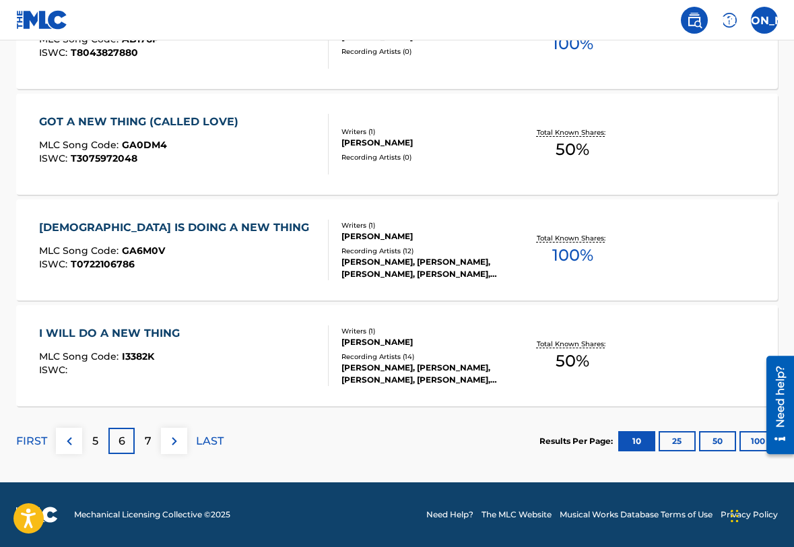
click at [153, 438] on div "7" at bounding box center [148, 440] width 26 height 26
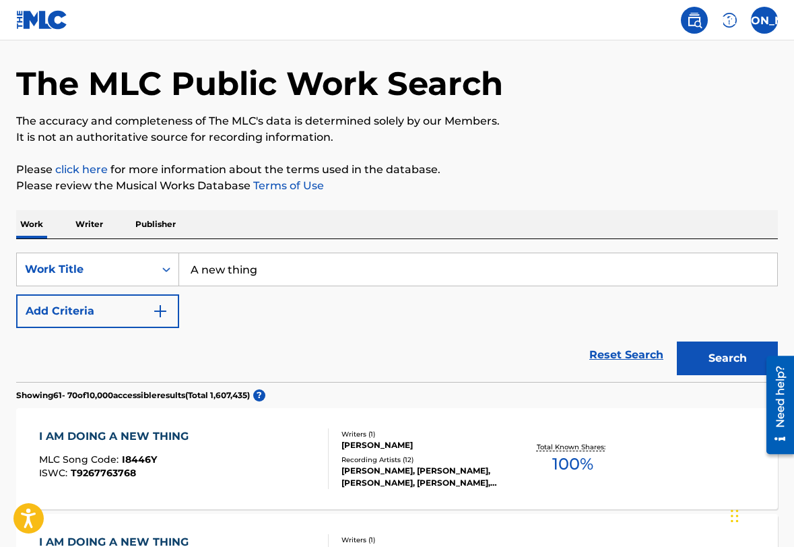
scroll to position [0, 0]
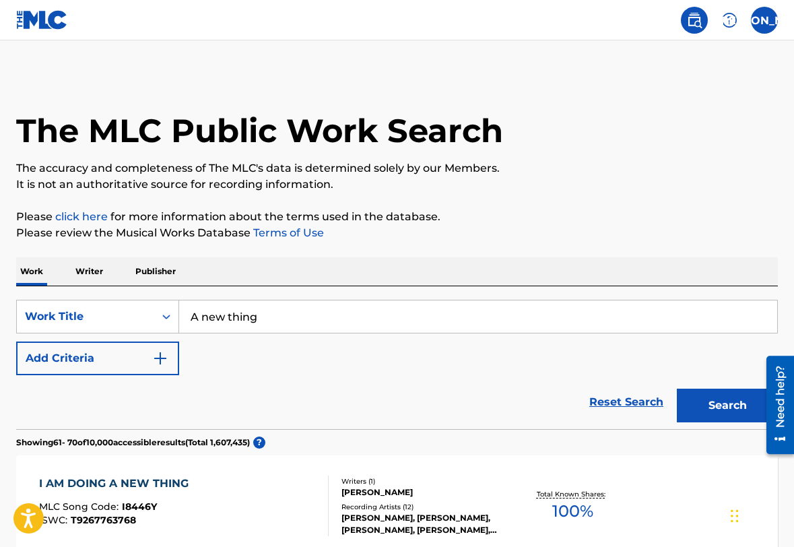
click at [97, 271] on p "Writer" at bounding box center [89, 271] width 36 height 28
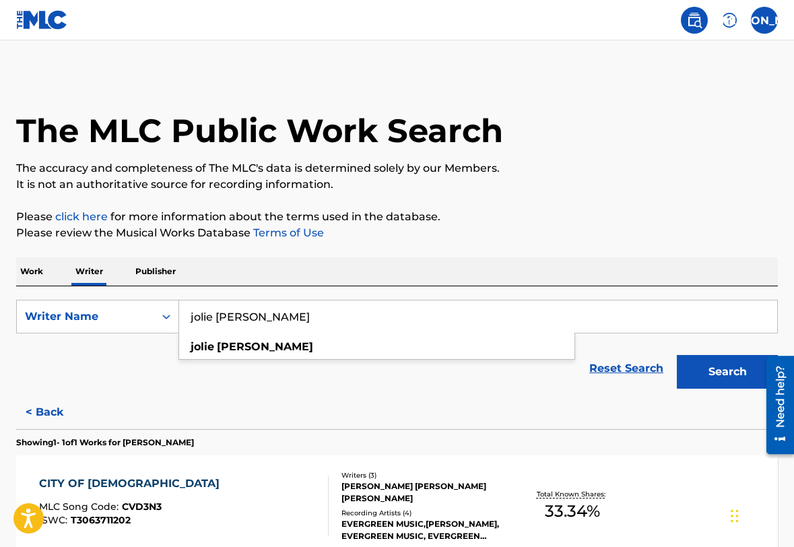
drag, startPoint x: 255, startPoint y: 315, endPoint x: 187, endPoint y: 315, distance: 68.0
click at [186, 315] on input "jolie [PERSON_NAME]" at bounding box center [478, 316] width 598 height 32
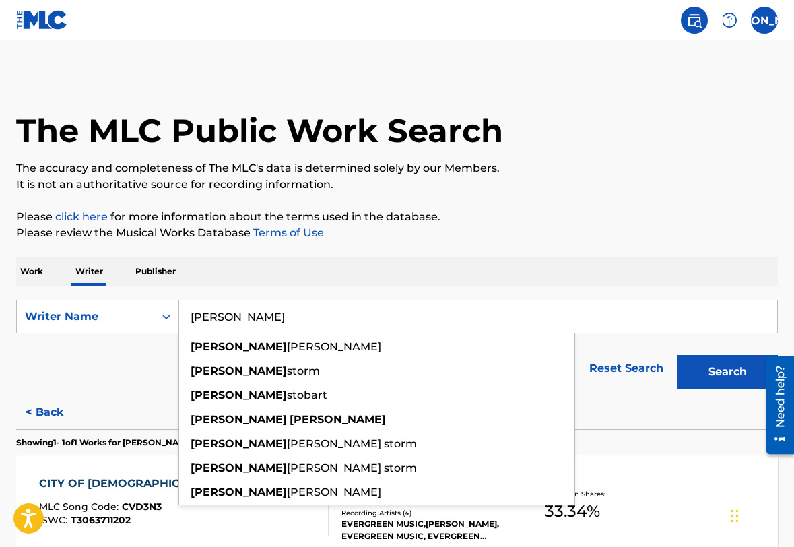
type input "[PERSON_NAME]"
click at [677, 355] on button "Search" at bounding box center [727, 372] width 101 height 34
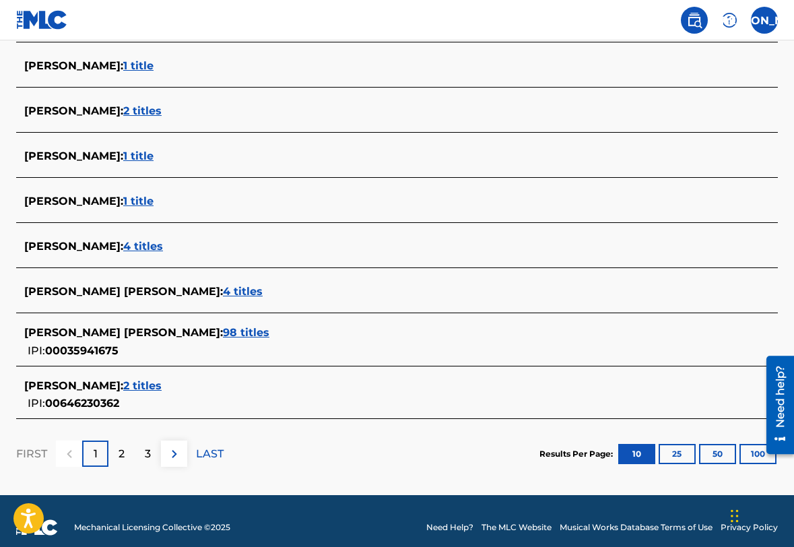
scroll to position [468, 0]
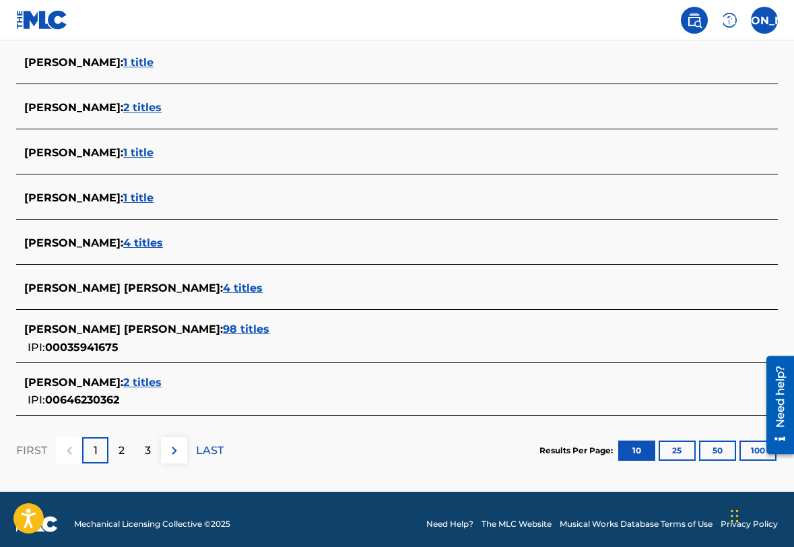
click at [140, 380] on span "2 titles" at bounding box center [142, 382] width 38 height 13
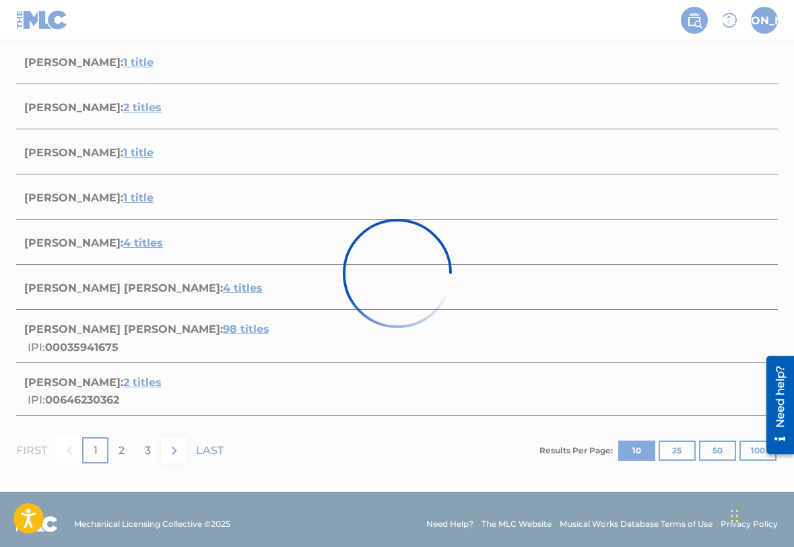
scroll to position [250, 0]
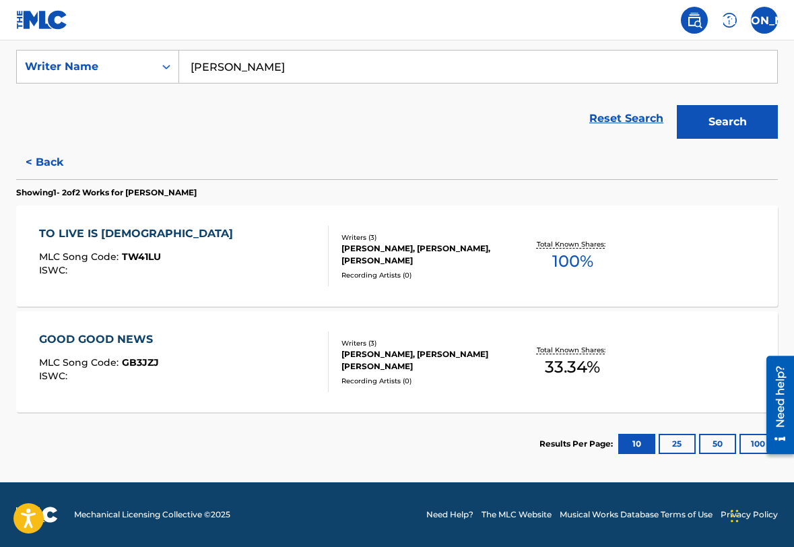
click at [117, 339] on div "GOOD GOOD NEWS" at bounding box center [99, 339] width 120 height 16
